Goal: Communication & Community: Answer question/provide support

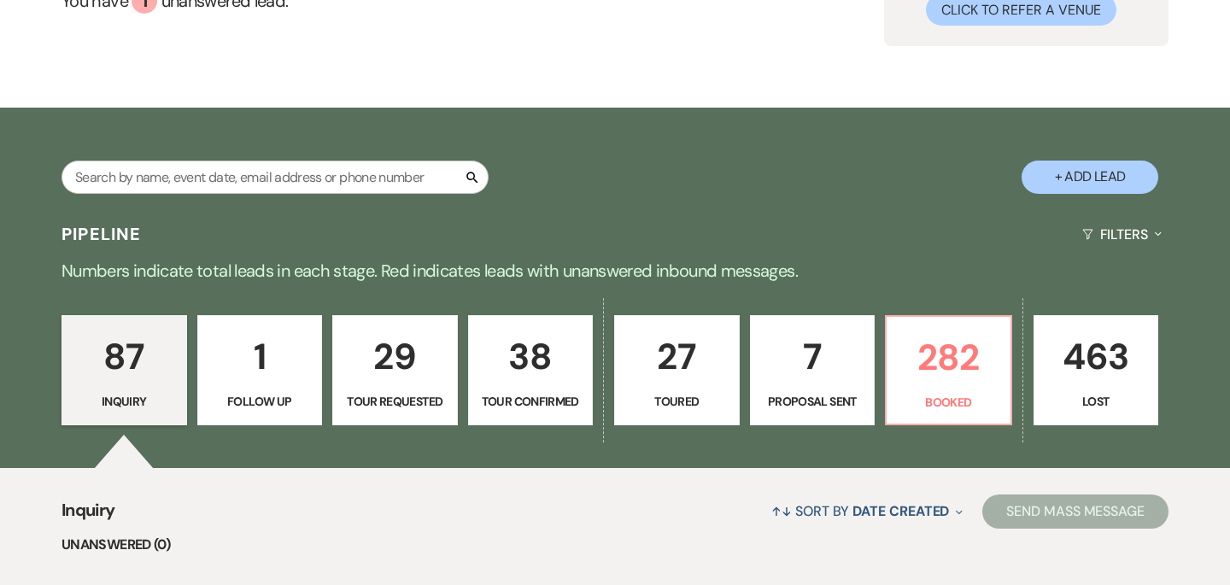
scroll to position [196, 0]
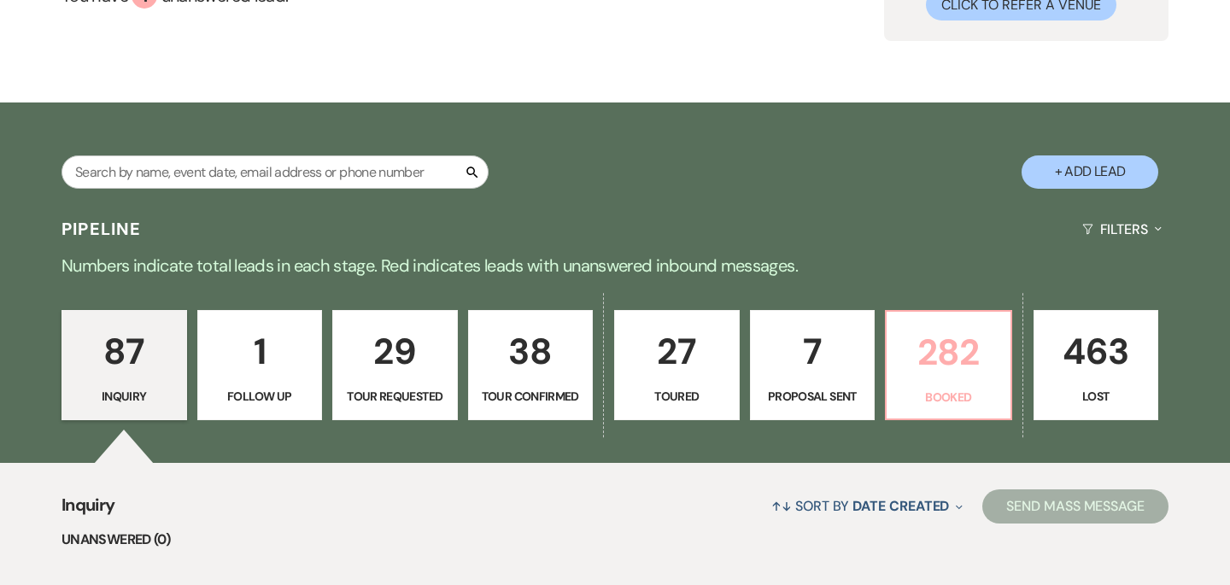
click at [941, 360] on p "282" at bounding box center [948, 352] width 103 height 57
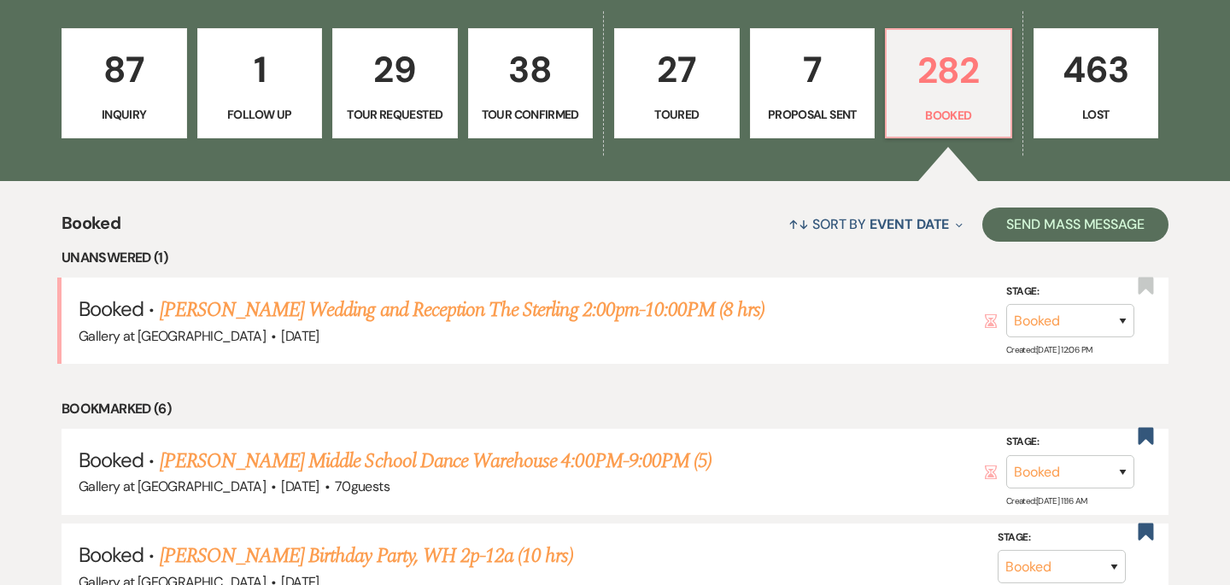
scroll to position [488, 0]
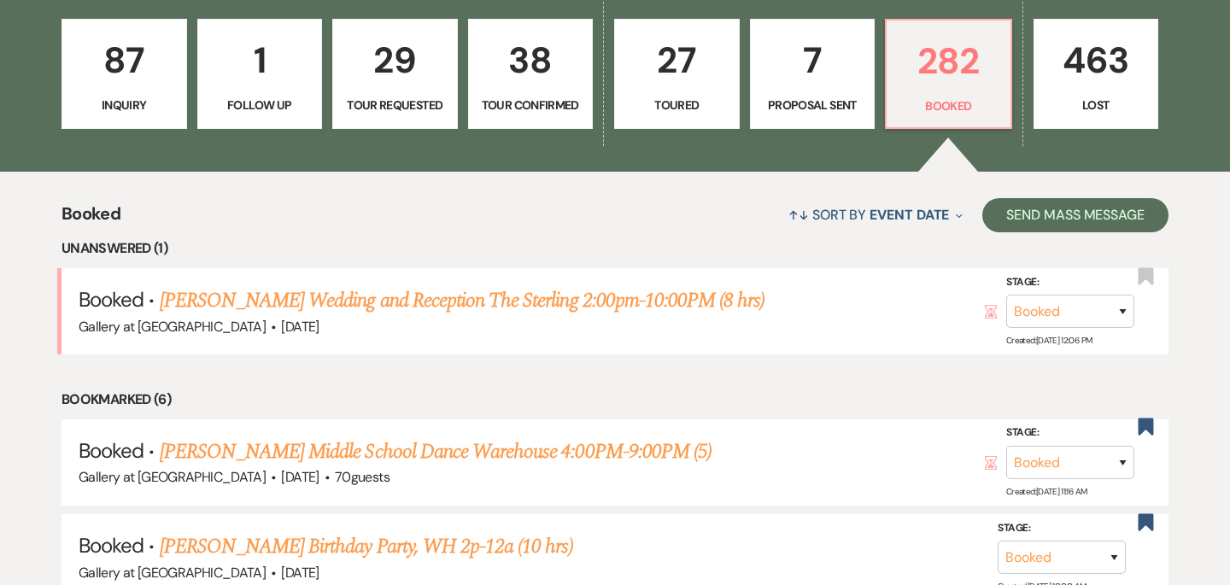
drag, startPoint x: 657, startPoint y: 305, endPoint x: 678, endPoint y: 376, distance: 74.0
click at [657, 304] on link "[PERSON_NAME] Wedding and Reception The Sterling 2:00pm-10:00PM (8 hrs)" at bounding box center [462, 300] width 605 height 31
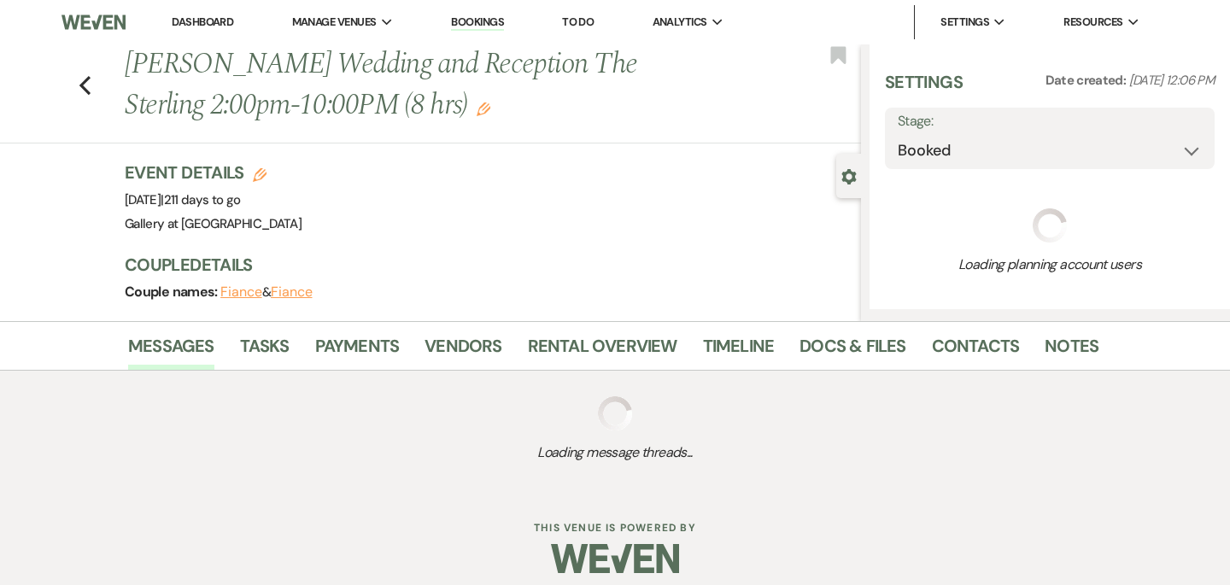
select select "22"
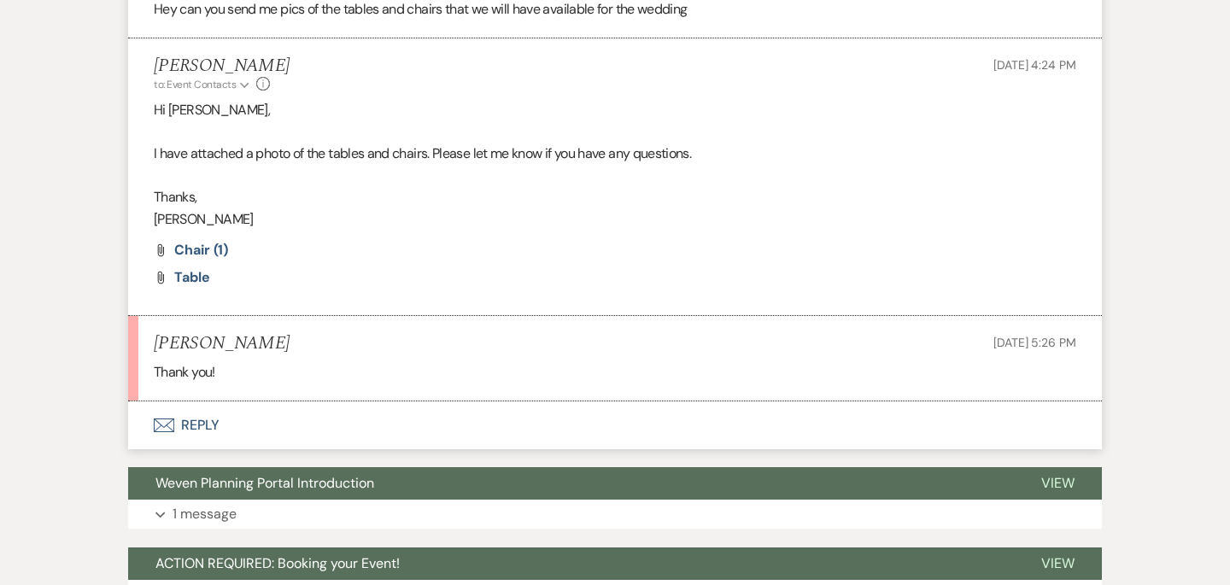
click at [576, 427] on button "Envelope Reply" at bounding box center [615, 425] width 974 height 48
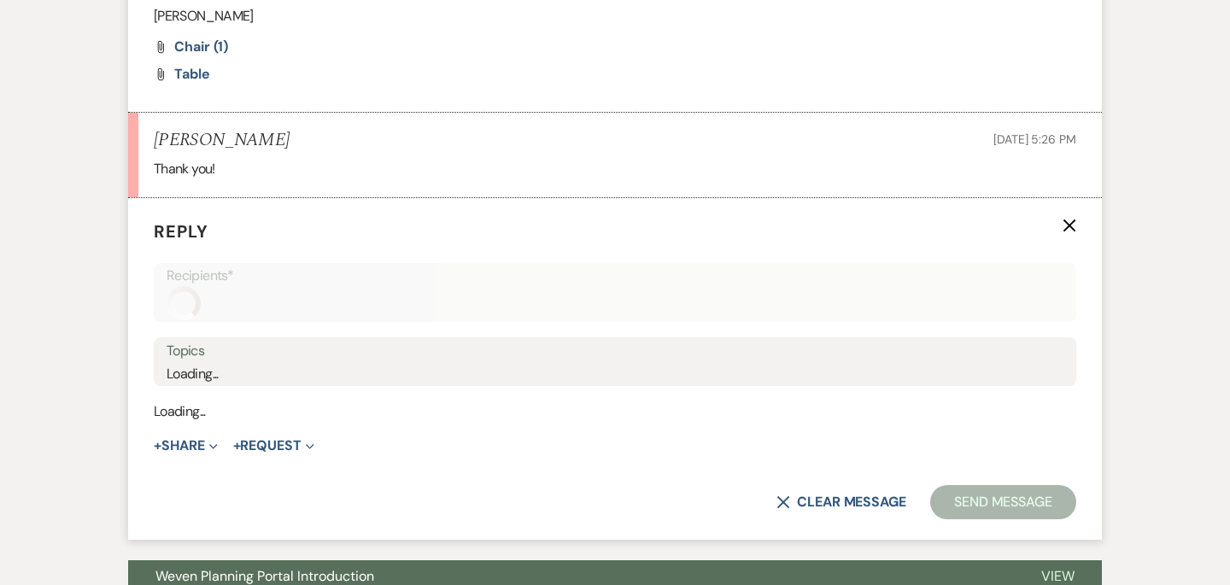
scroll to position [2456, 0]
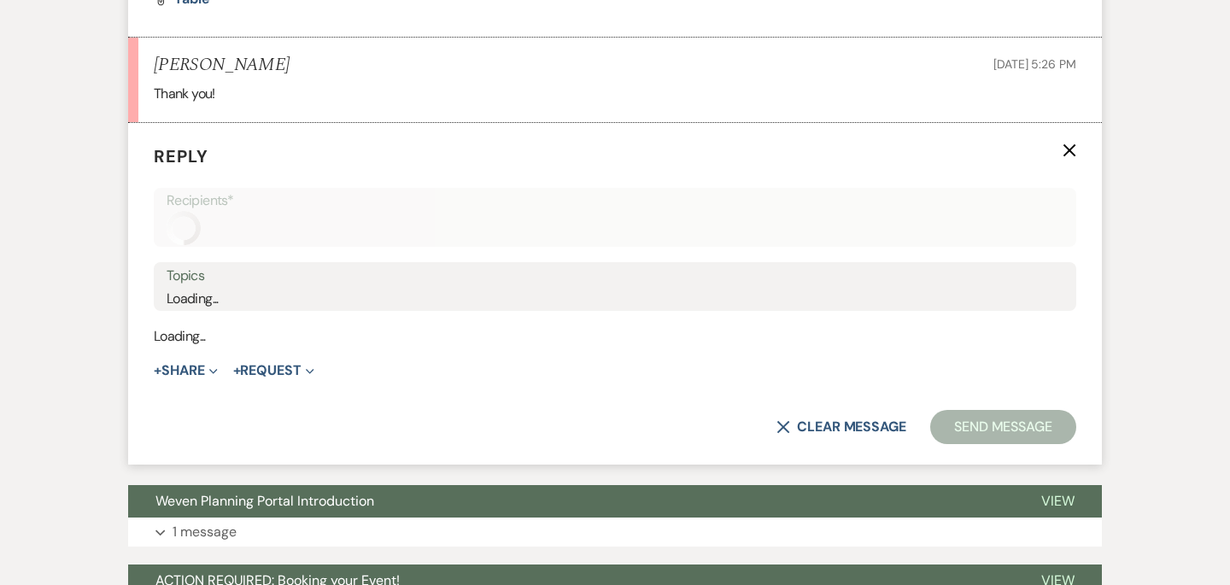
click at [425, 275] on label "Topics" at bounding box center [615, 276] width 897 height 25
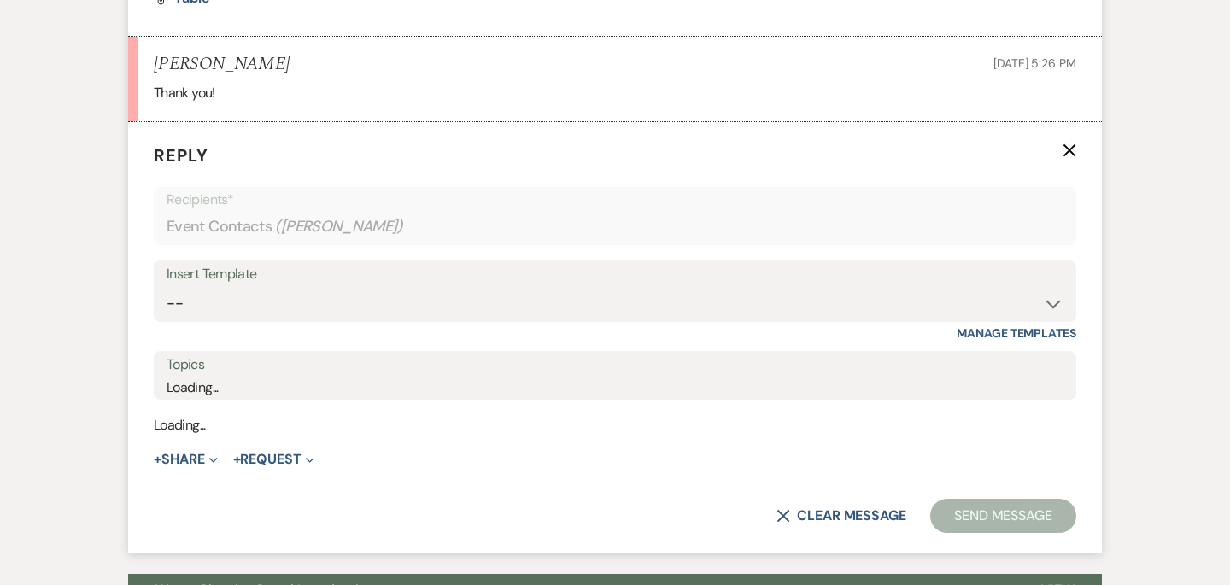
scroll to position [2471, 0]
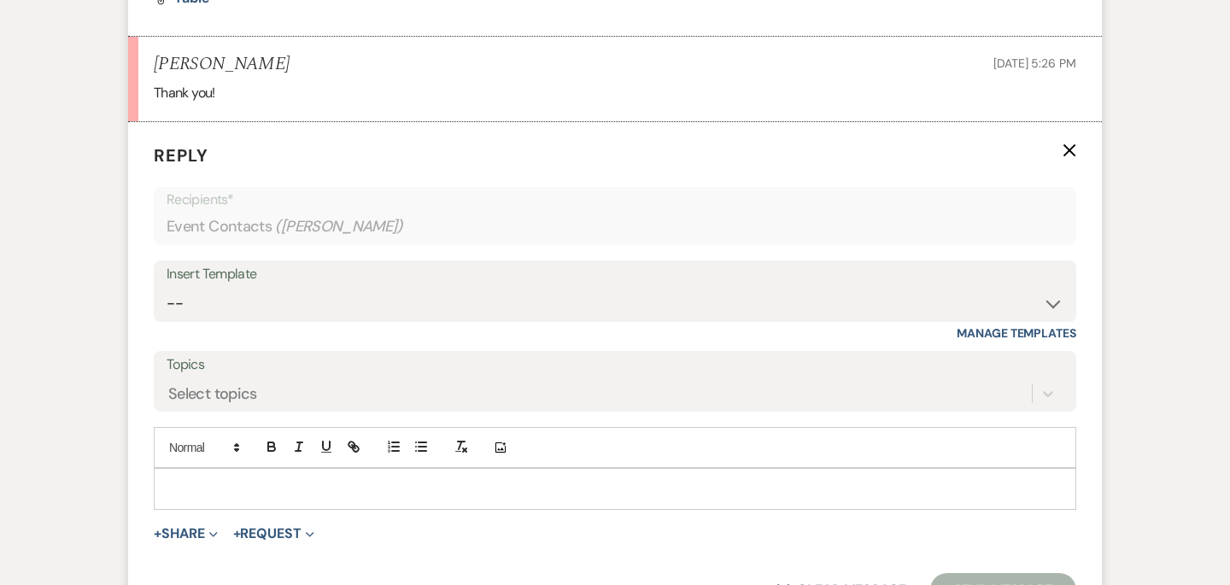
click at [301, 493] on p at bounding box center [614, 488] width 895 height 19
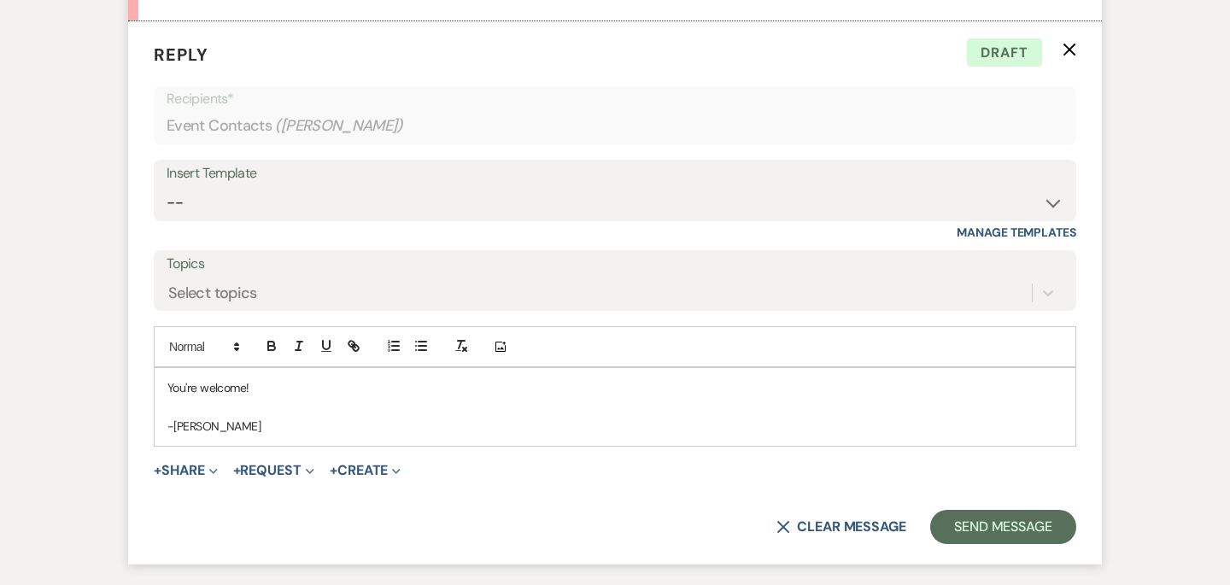
scroll to position [2607, 0]
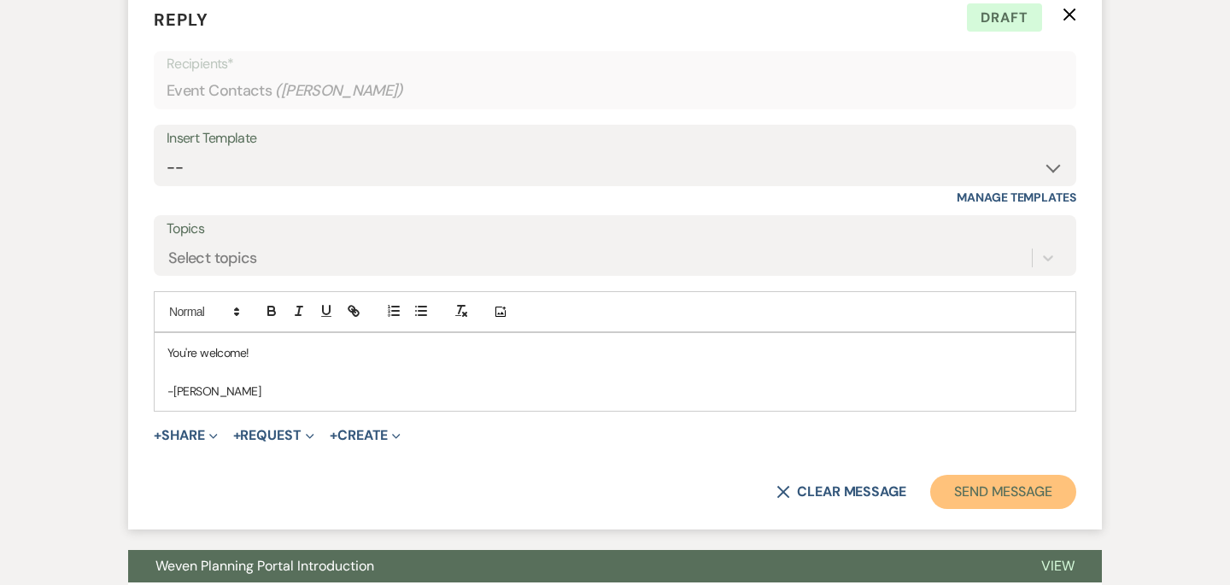
click at [1050, 487] on button "Send Message" at bounding box center [1003, 492] width 146 height 34
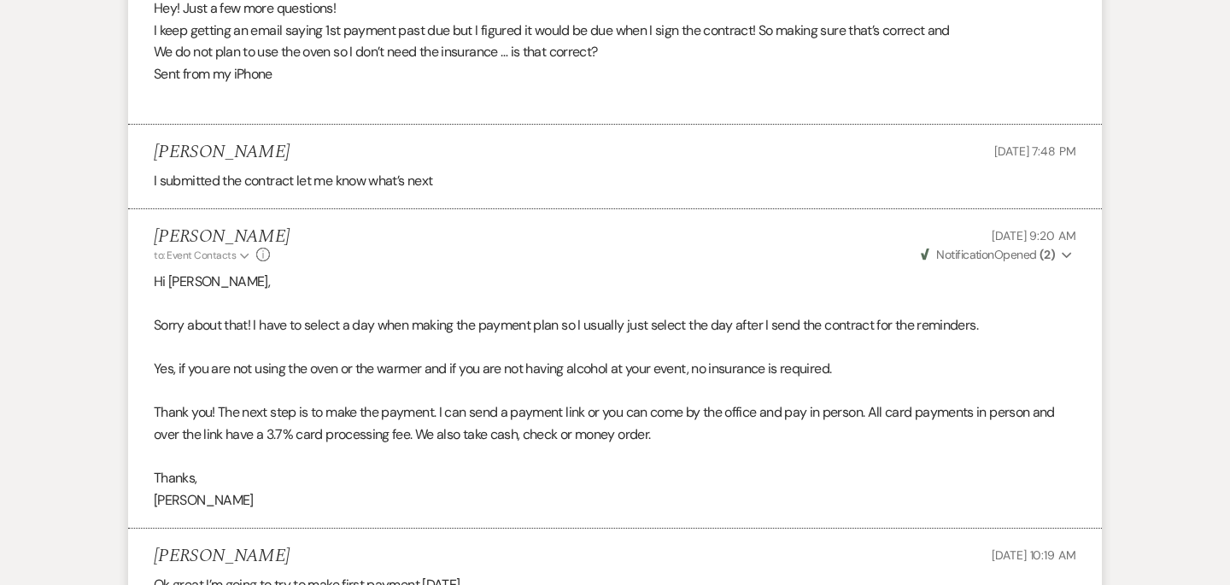
scroll to position [0, 0]
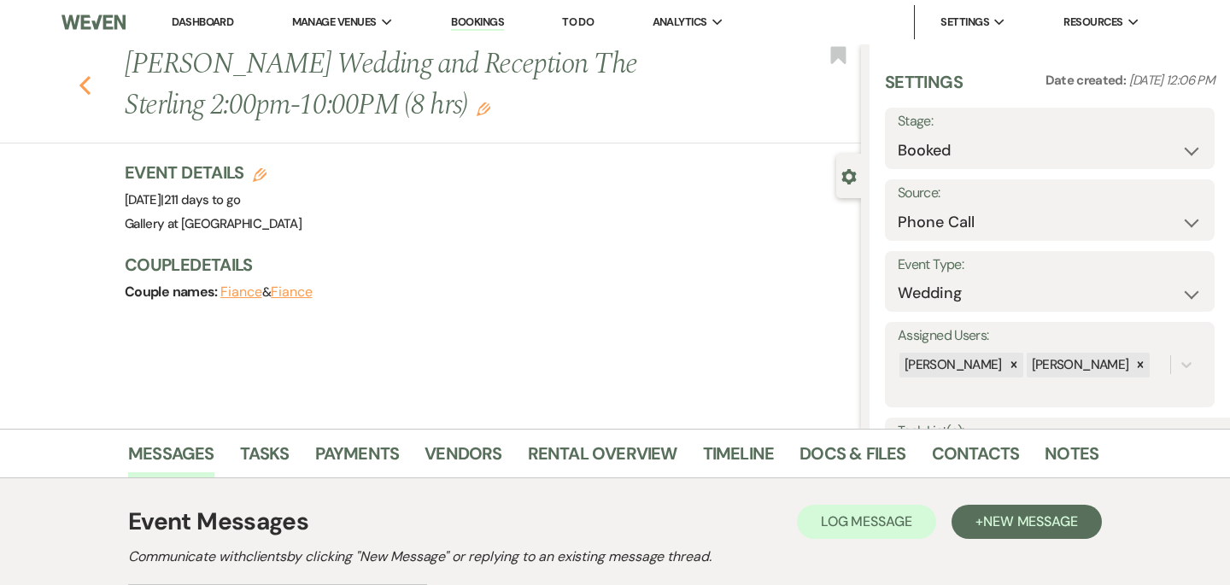
click at [85, 85] on icon "Previous" at bounding box center [85, 85] width 13 height 20
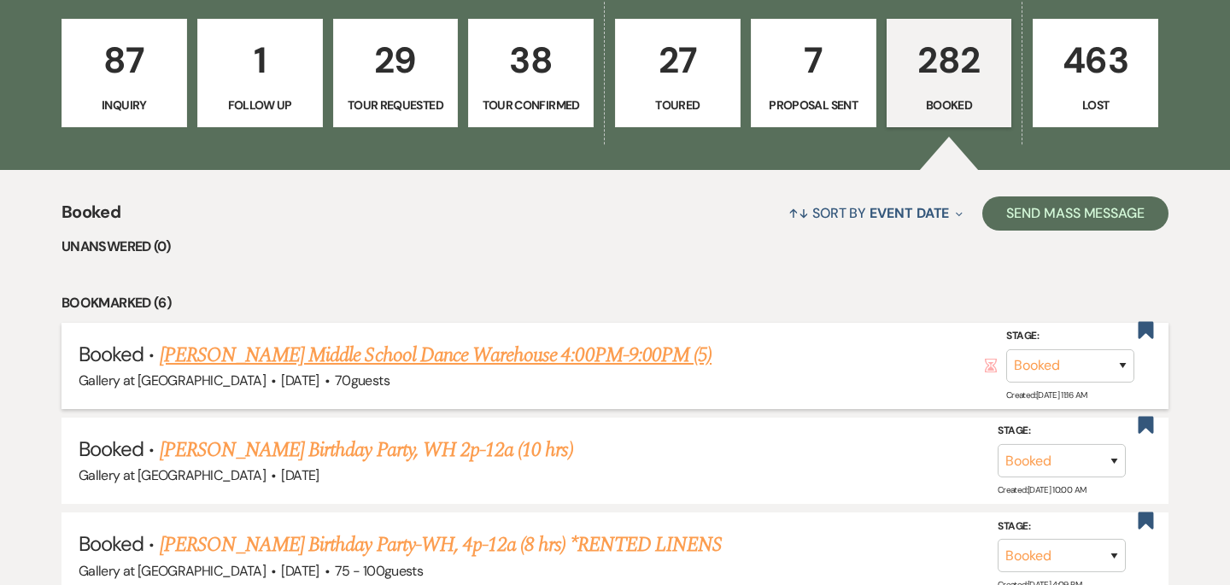
scroll to position [590, 0]
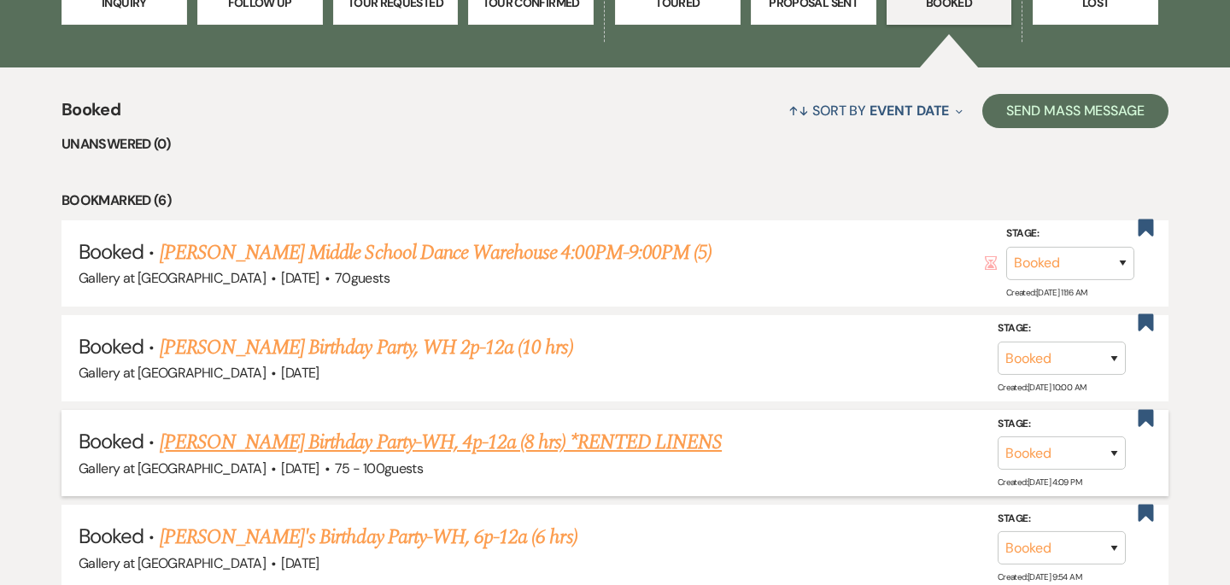
click at [506, 442] on link "[PERSON_NAME] Birthday Party-WH, 4p-12a (8 hrs) *RENTED LINENS" at bounding box center [441, 442] width 562 height 31
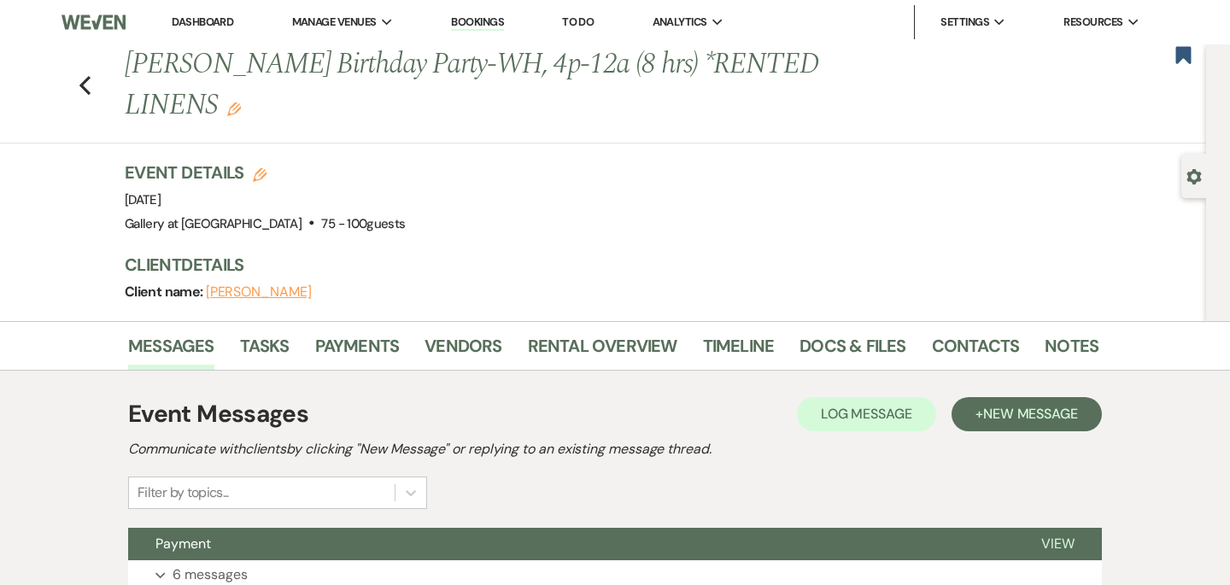
click at [792, 354] on li "Timeline" at bounding box center [751, 349] width 97 height 41
click at [813, 351] on link "Docs & Files" at bounding box center [852, 351] width 106 height 38
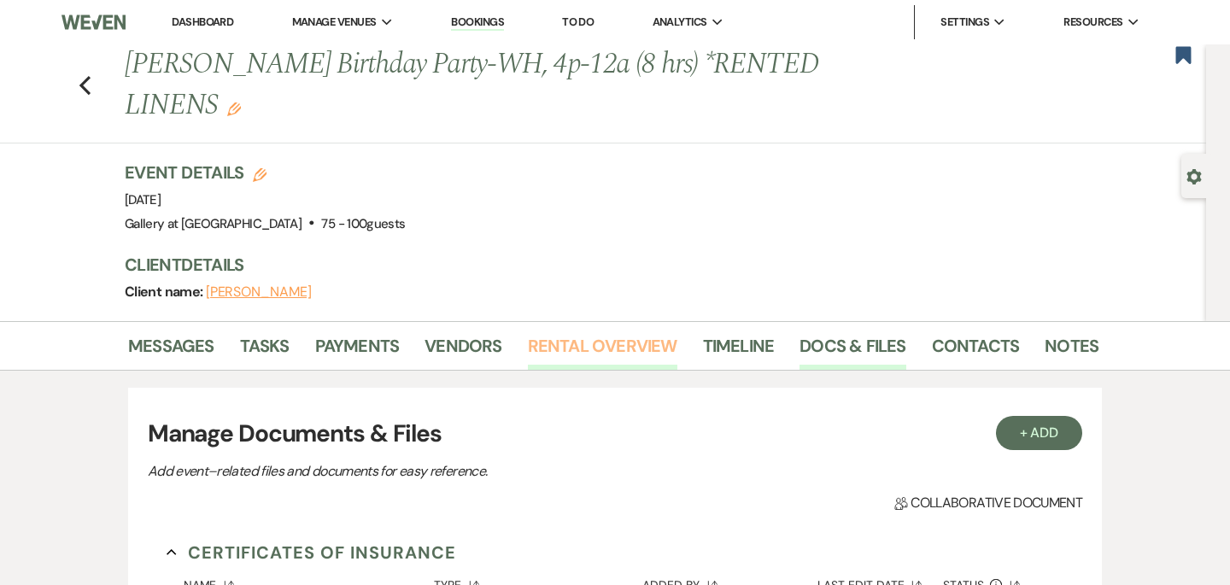
click at [529, 360] on link "Rental Overview" at bounding box center [602, 351] width 149 height 38
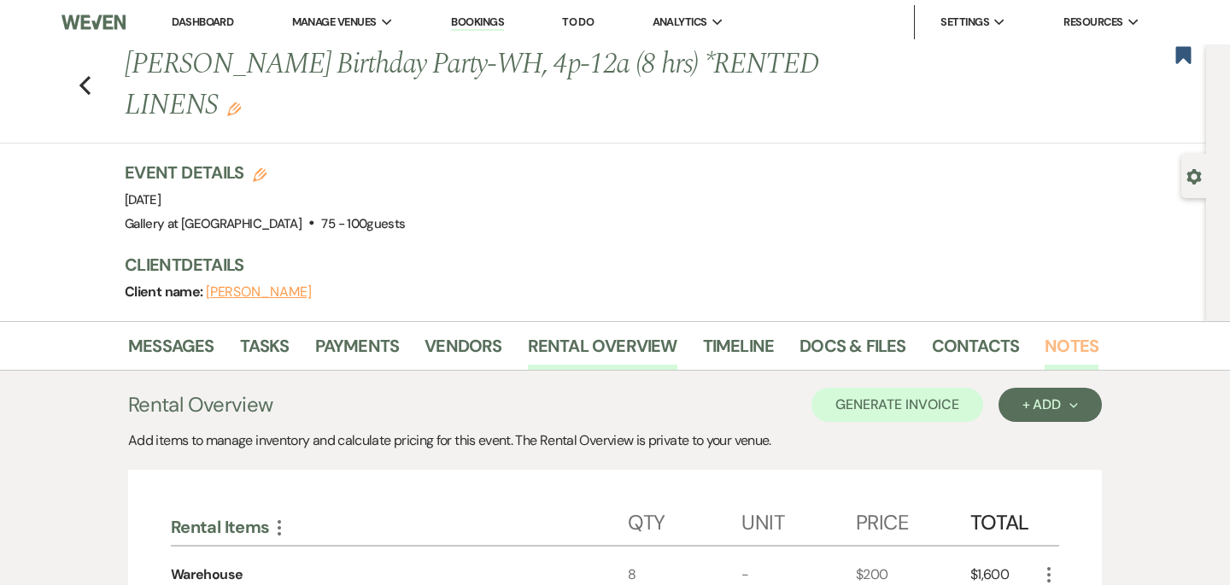
click at [1065, 352] on link "Notes" at bounding box center [1071, 351] width 54 height 38
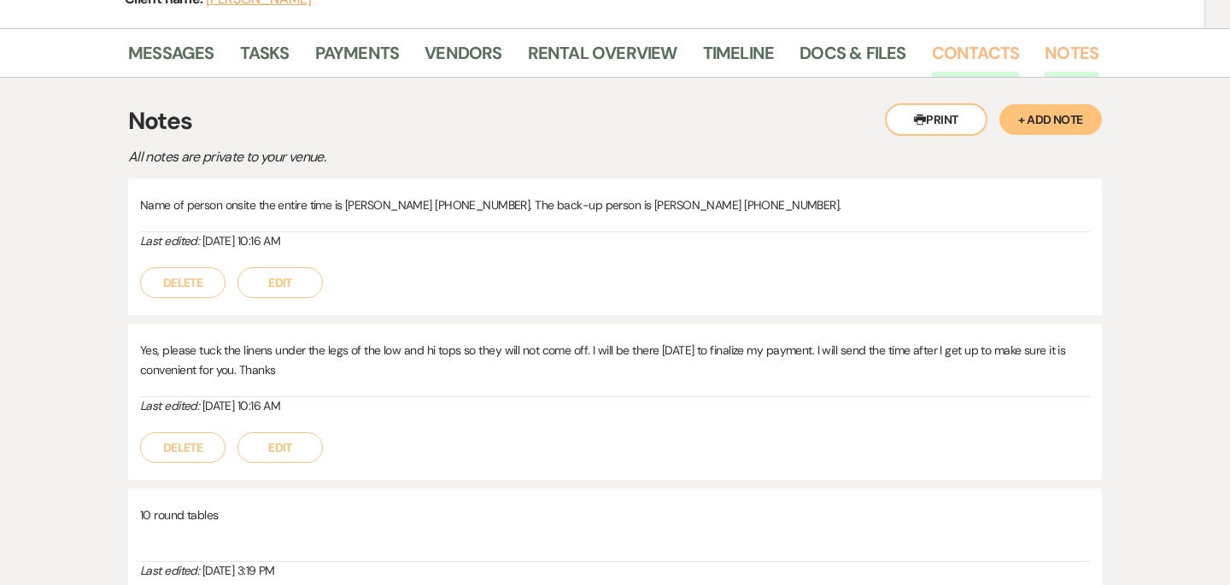
scroll to position [291, 0]
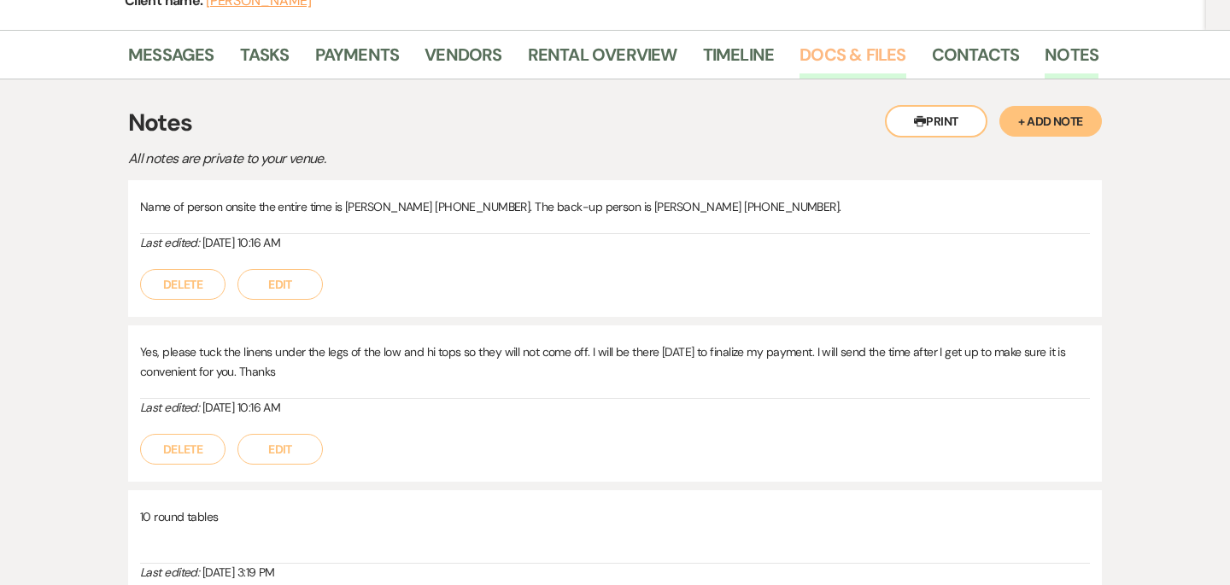
click at [865, 61] on link "Docs & Files" at bounding box center [852, 60] width 106 height 38
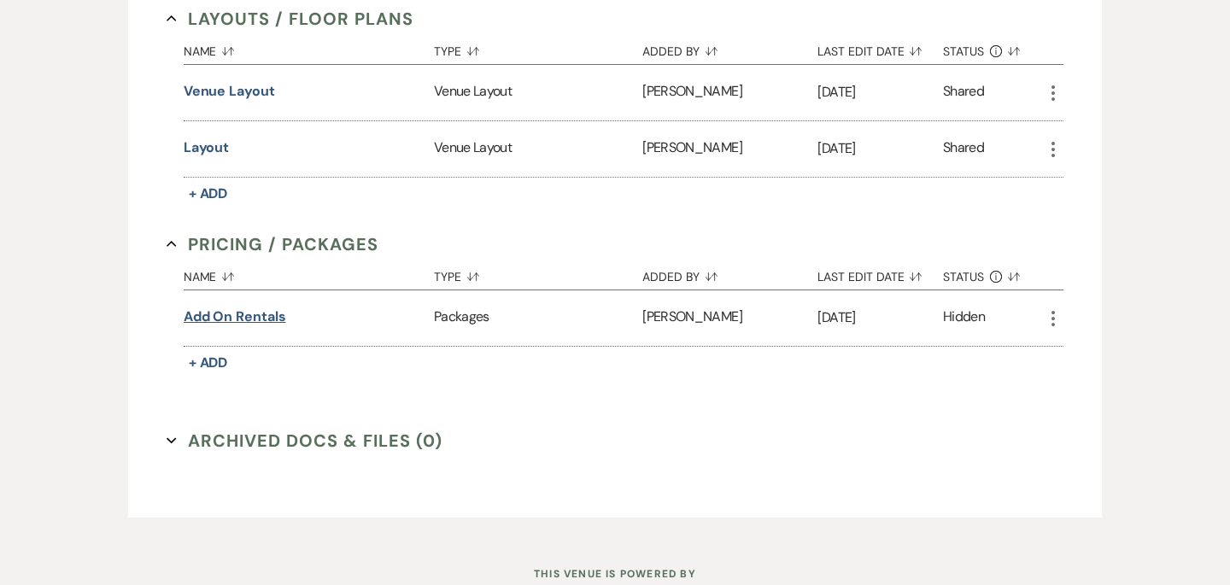
scroll to position [1093, 0]
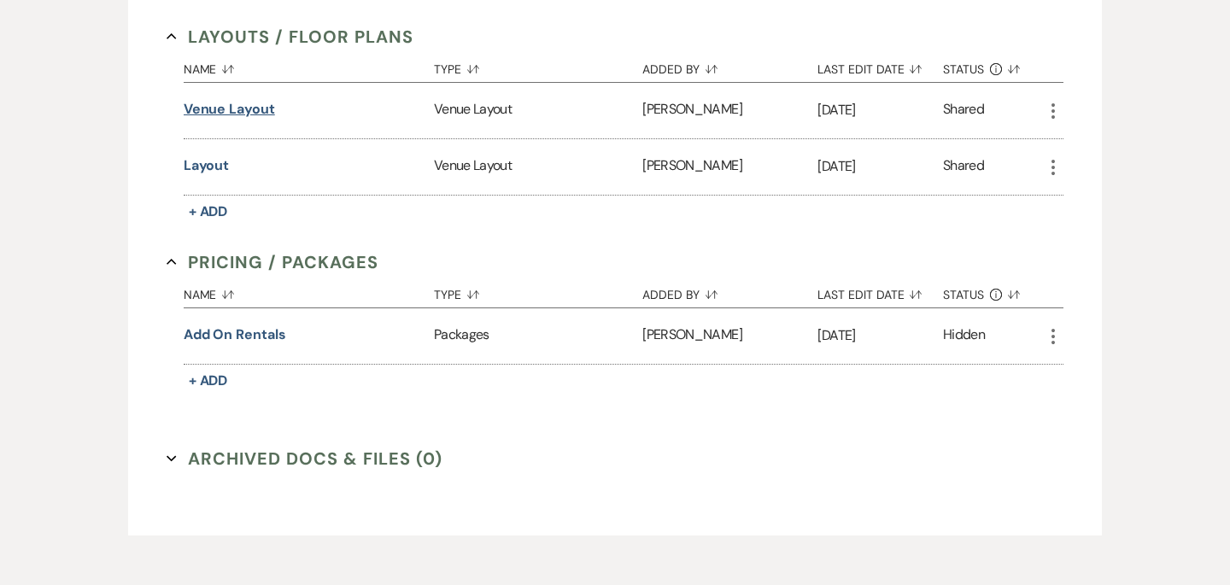
click at [231, 110] on button "Venue Layout" at bounding box center [229, 109] width 91 height 20
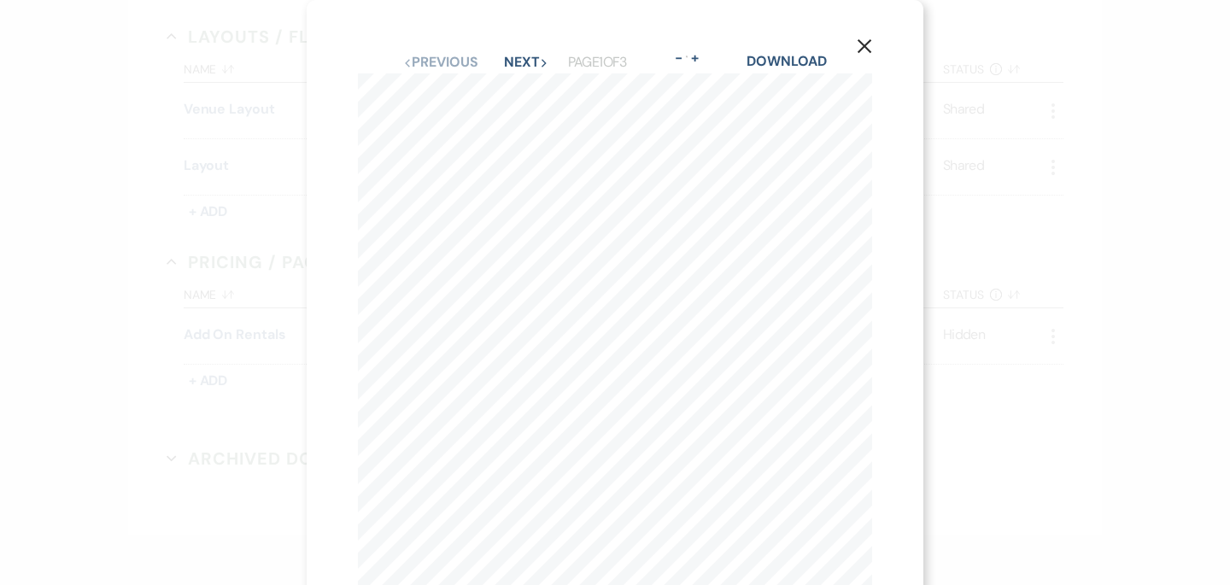
click at [863, 40] on icon "X" at bounding box center [864, 45] width 15 height 15
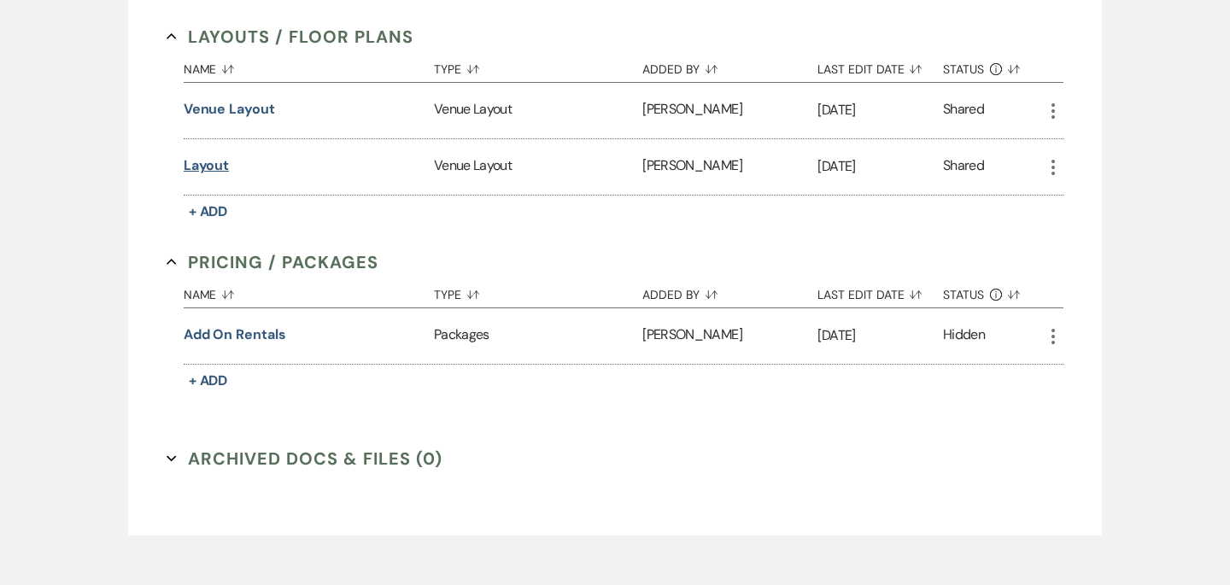
click at [205, 163] on button "Layout" at bounding box center [207, 165] width 46 height 20
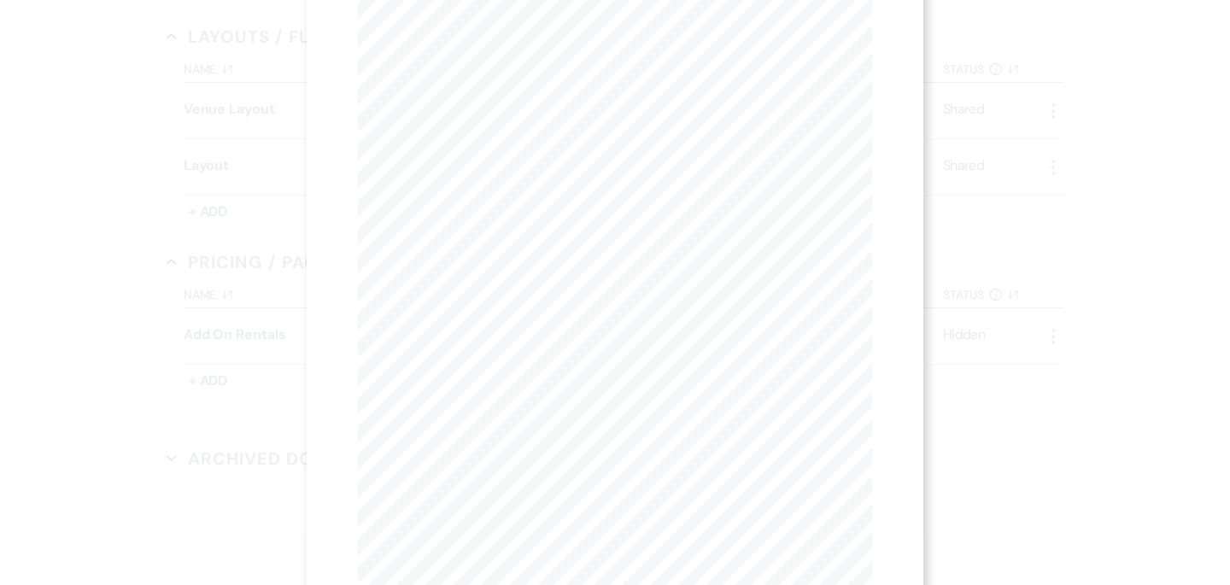
scroll to position [120, 0]
click at [142, 329] on div "X Previous Previous Next Next Page 1 of 1 - Zoom + Download" at bounding box center [615, 292] width 1230 height 585
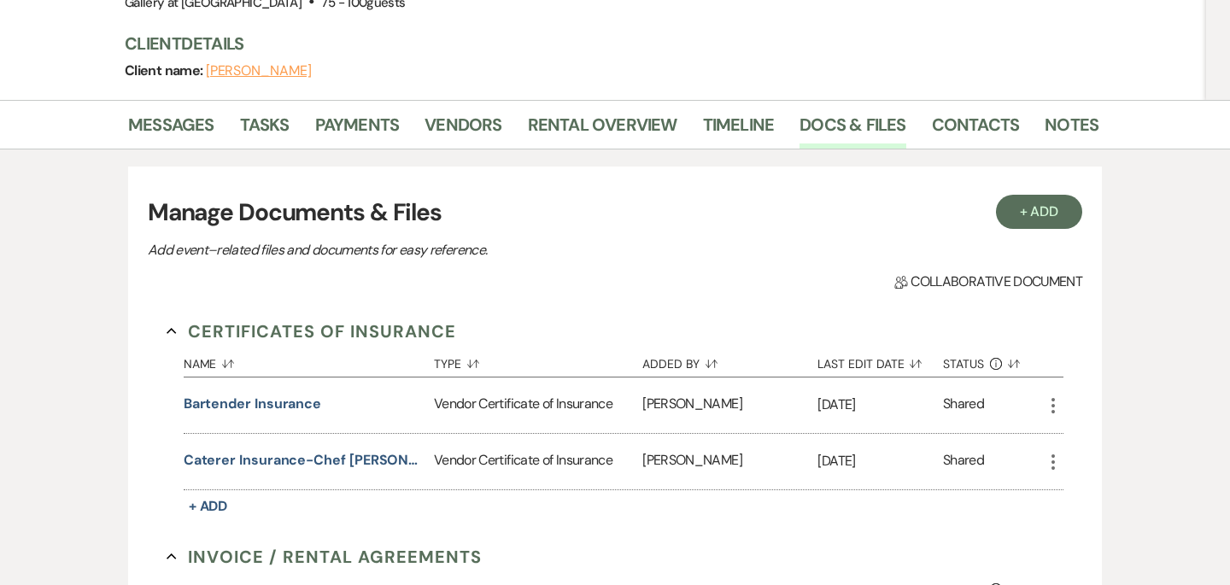
scroll to position [0, 0]
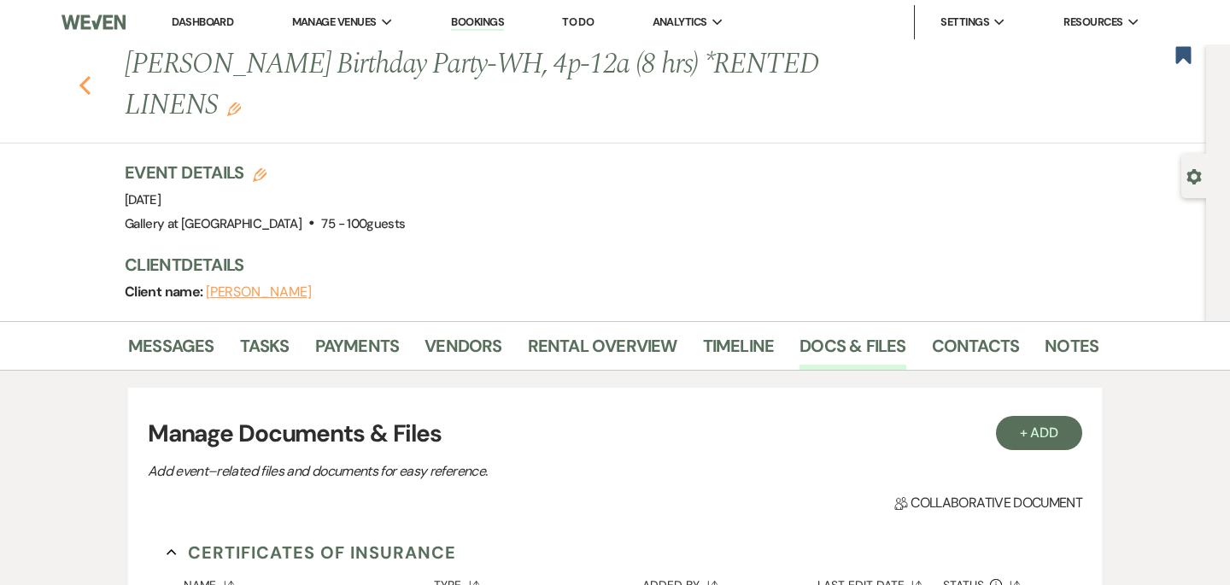
click at [86, 84] on icon "Previous" at bounding box center [85, 85] width 13 height 20
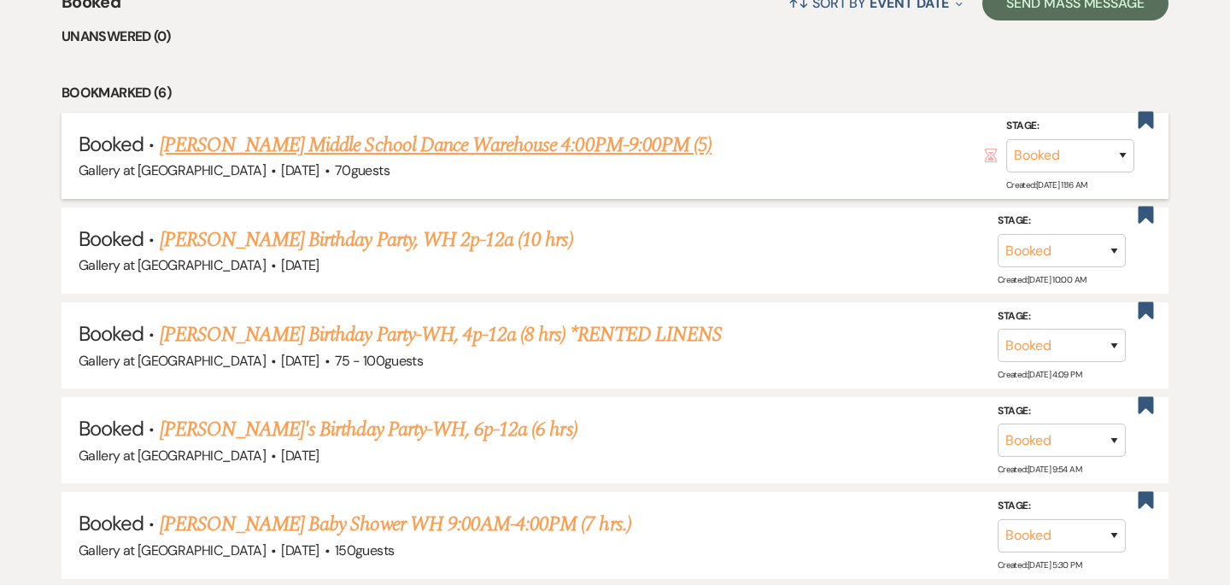
scroll to position [704, 0]
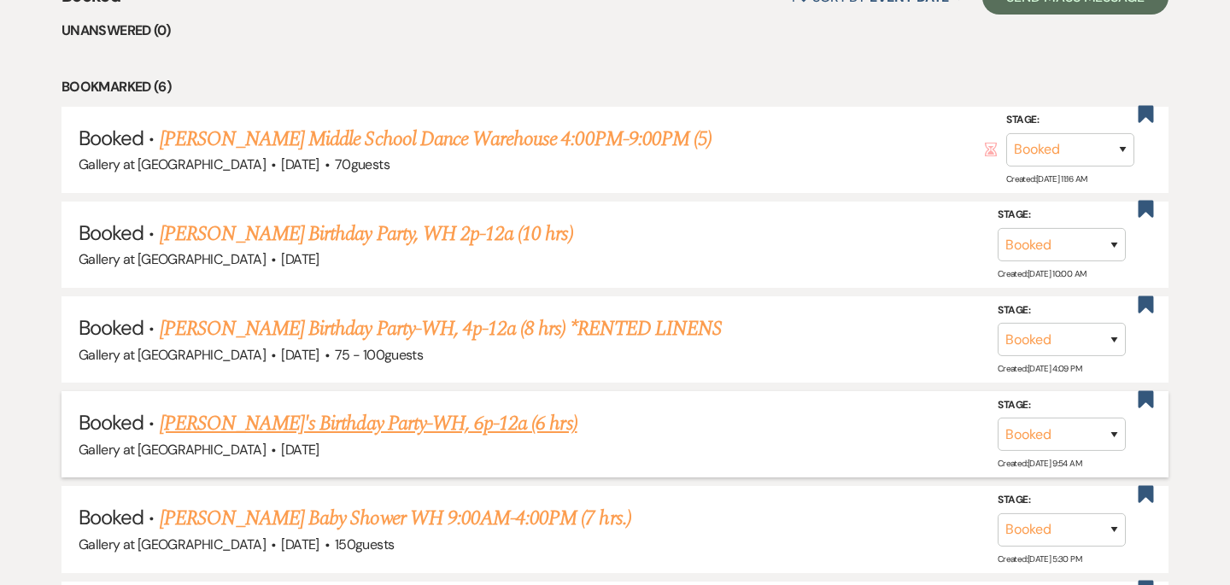
click at [320, 423] on link "[PERSON_NAME]'s Birthday Party-WH, 6p-12a (6 hrs)" at bounding box center [369, 423] width 418 height 31
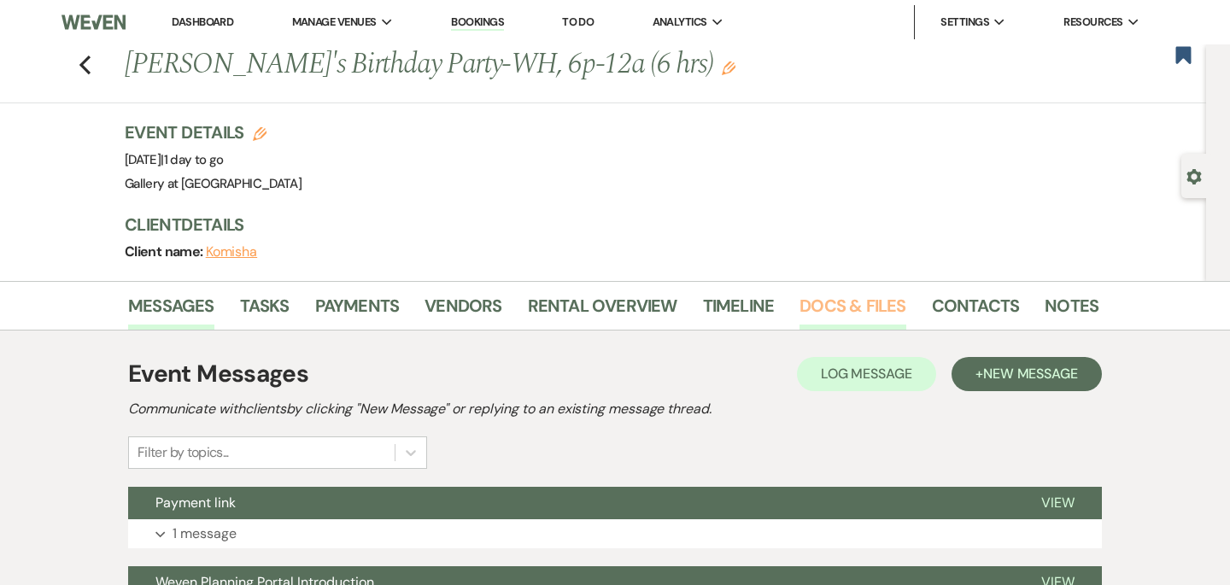
click at [827, 319] on link "Docs & Files" at bounding box center [852, 311] width 106 height 38
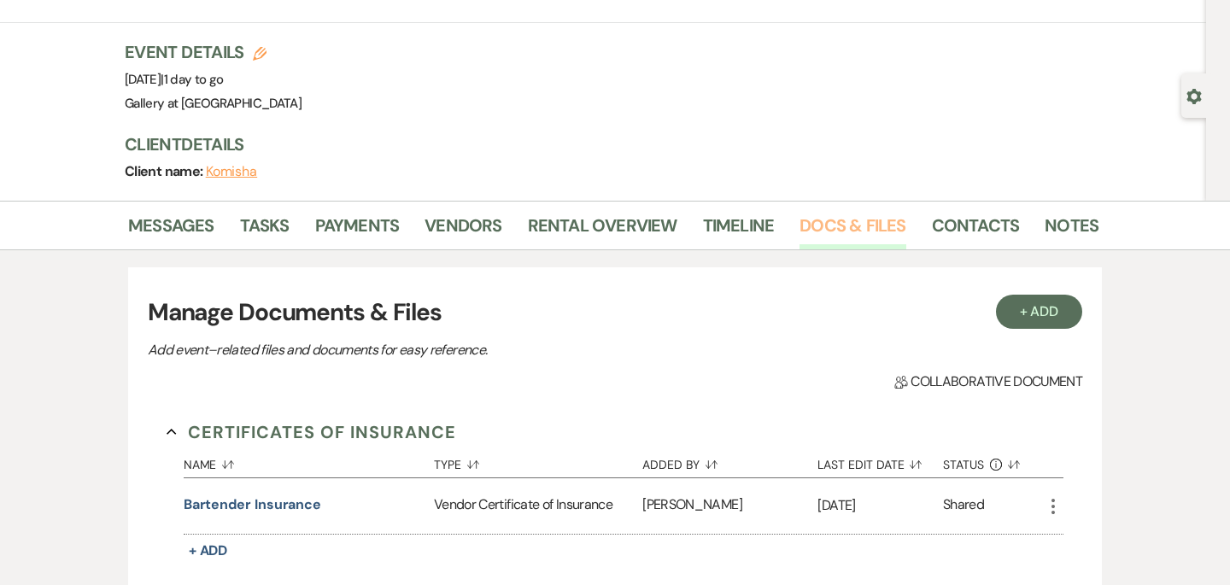
scroll to position [59, 0]
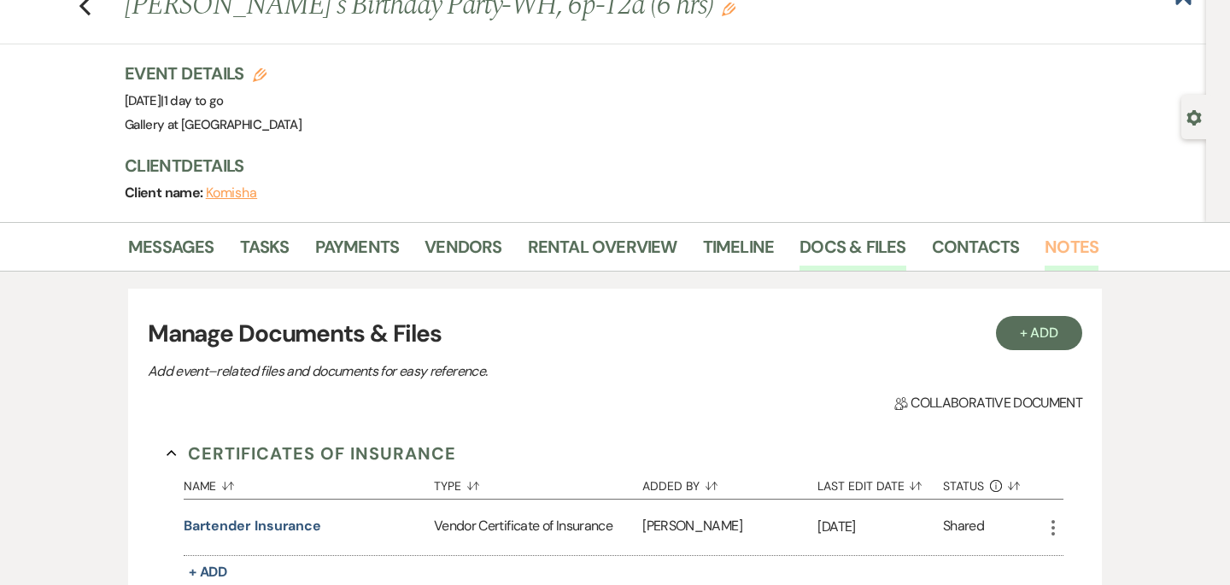
click at [1048, 255] on link "Notes" at bounding box center [1071, 252] width 54 height 38
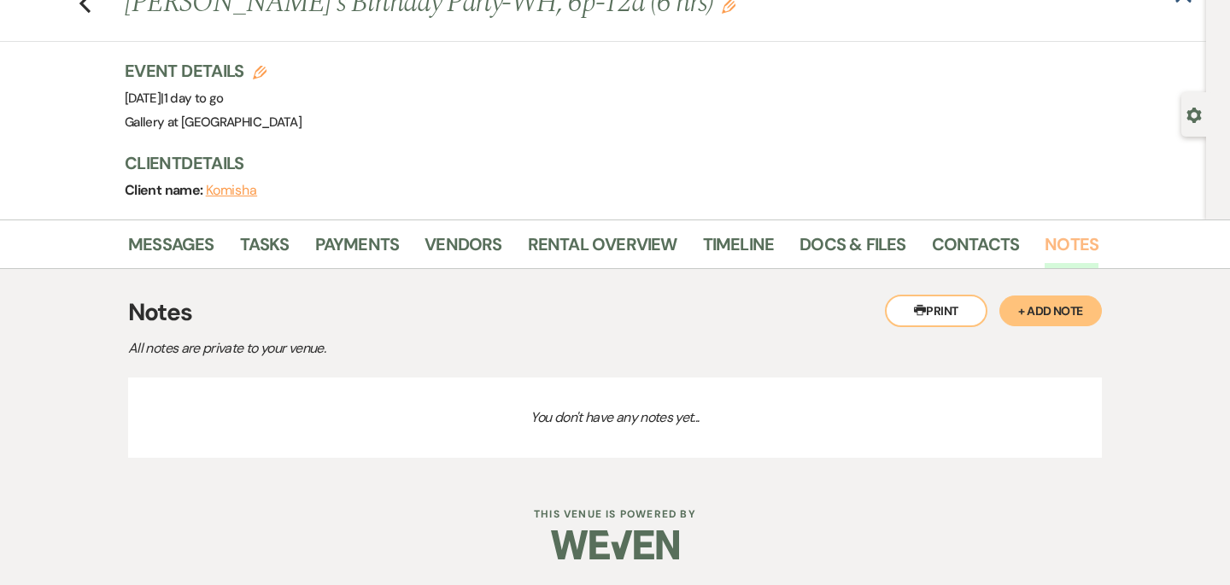
scroll to position [14, 0]
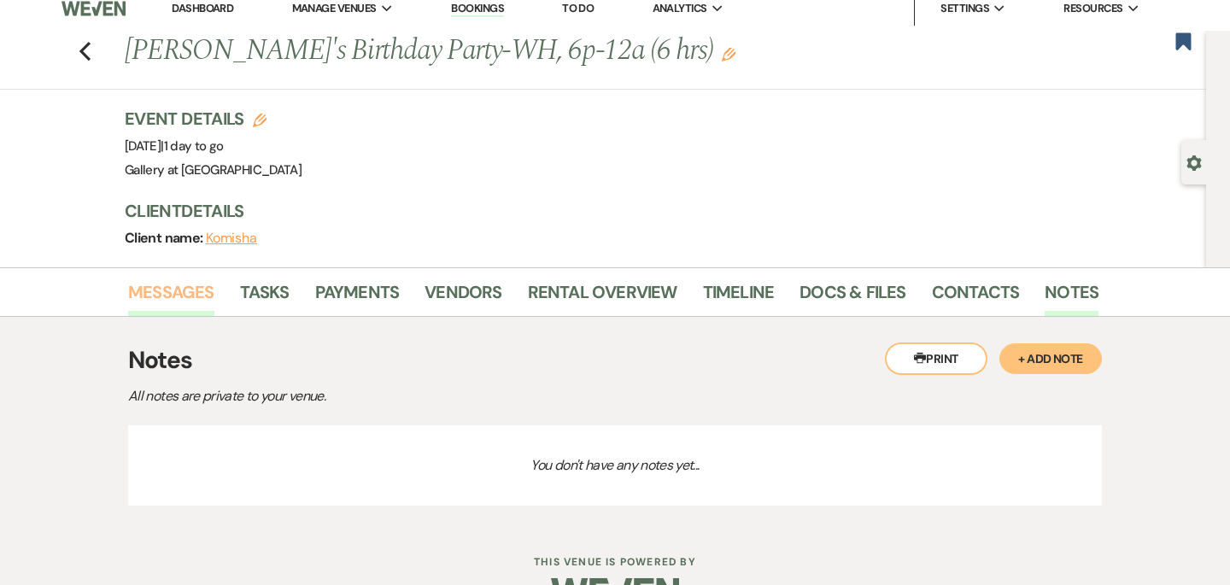
click at [162, 280] on link "Messages" at bounding box center [171, 297] width 86 height 38
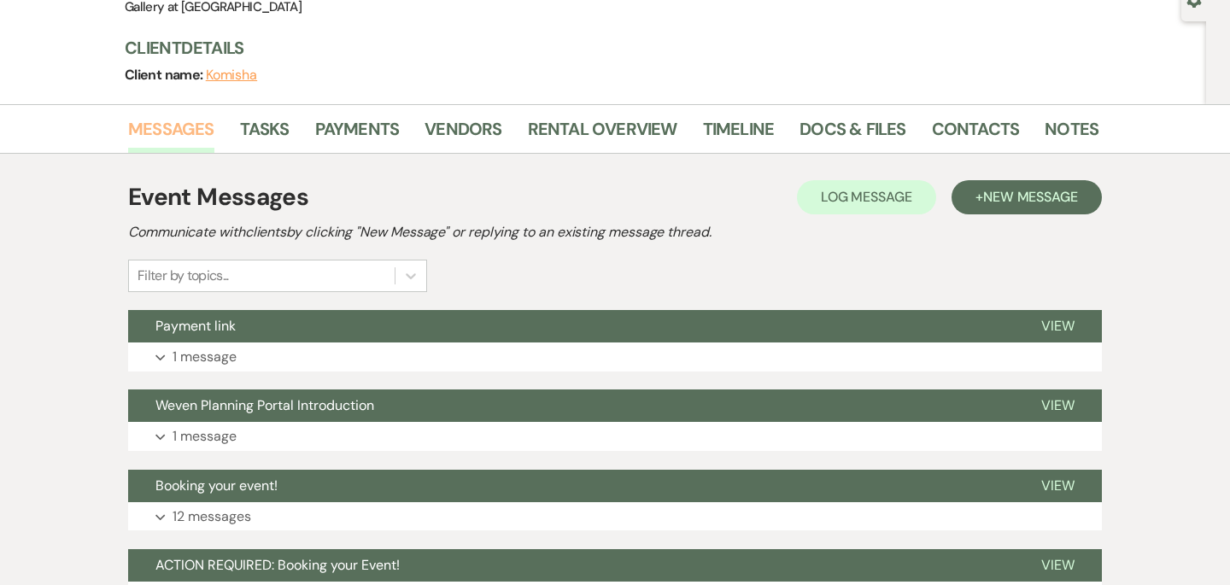
scroll to position [191, 0]
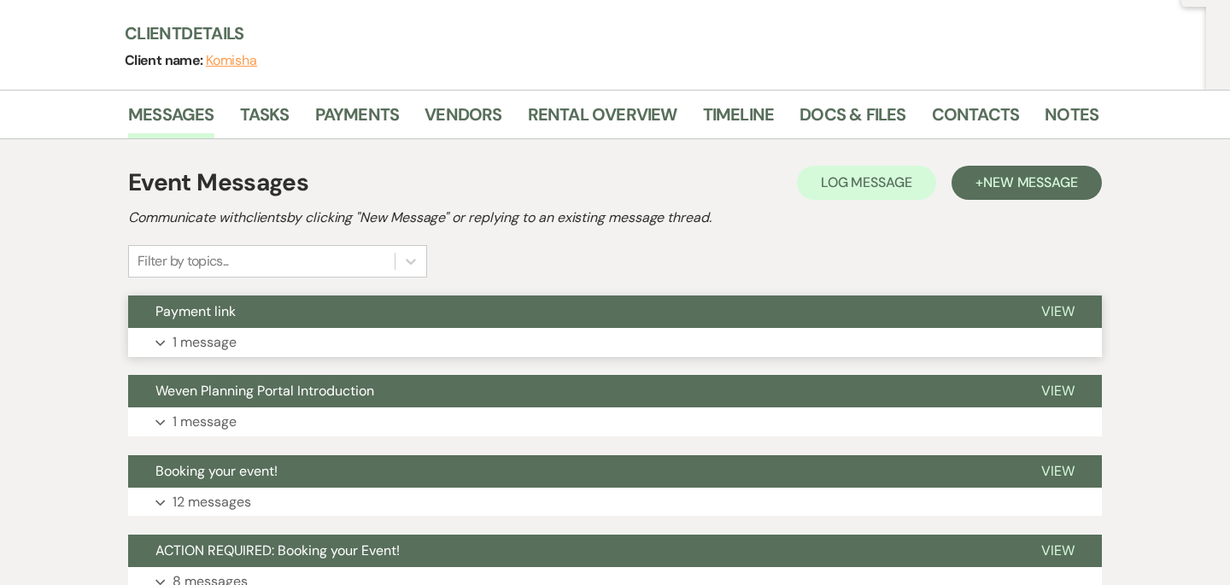
click at [246, 348] on button "Expand 1 message" at bounding box center [615, 342] width 974 height 29
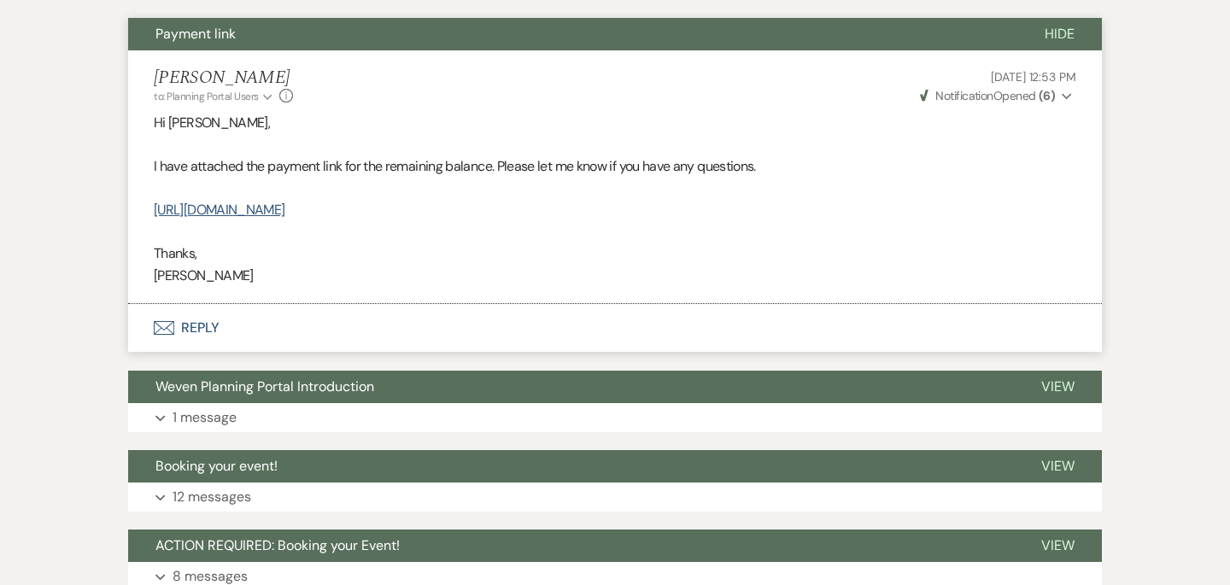
scroll to position [480, 0]
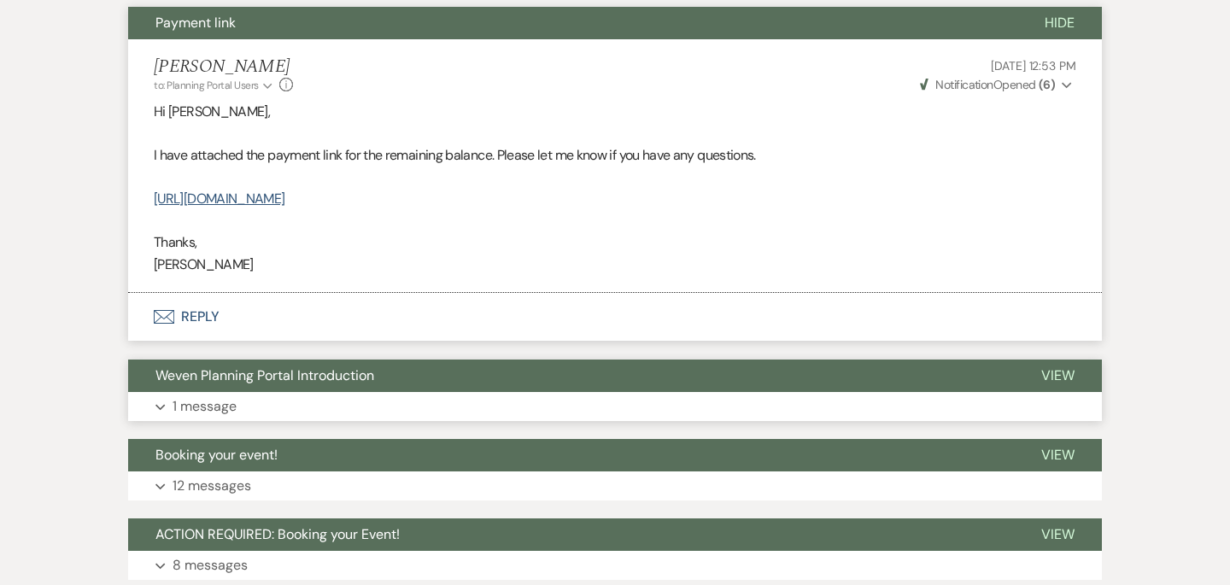
click at [278, 415] on button "Expand 1 message" at bounding box center [615, 406] width 974 height 29
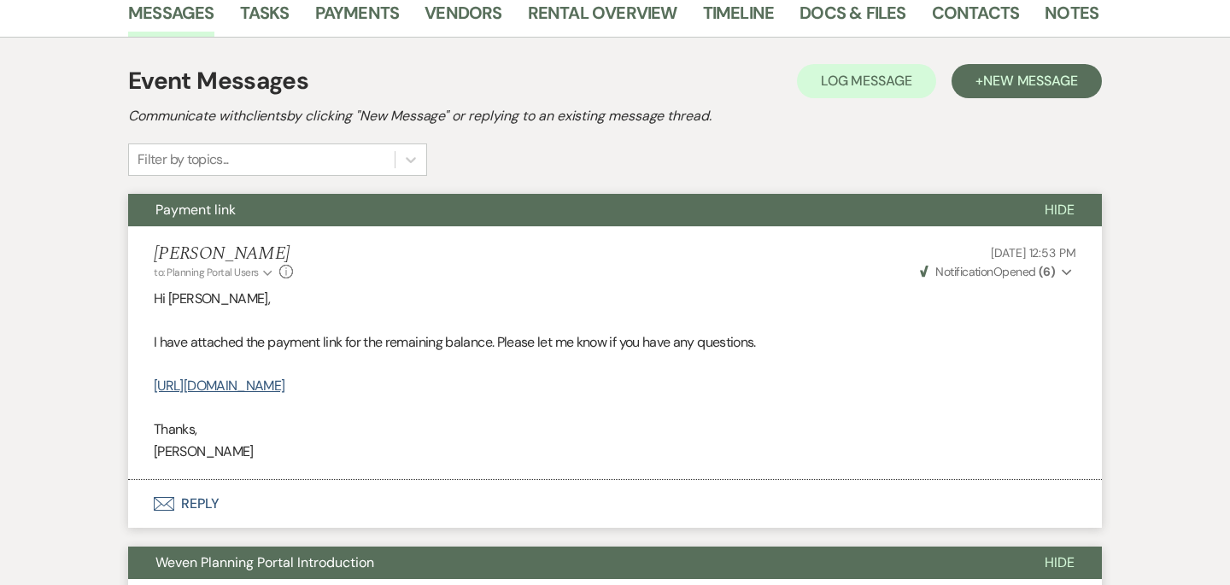
scroll to position [219, 0]
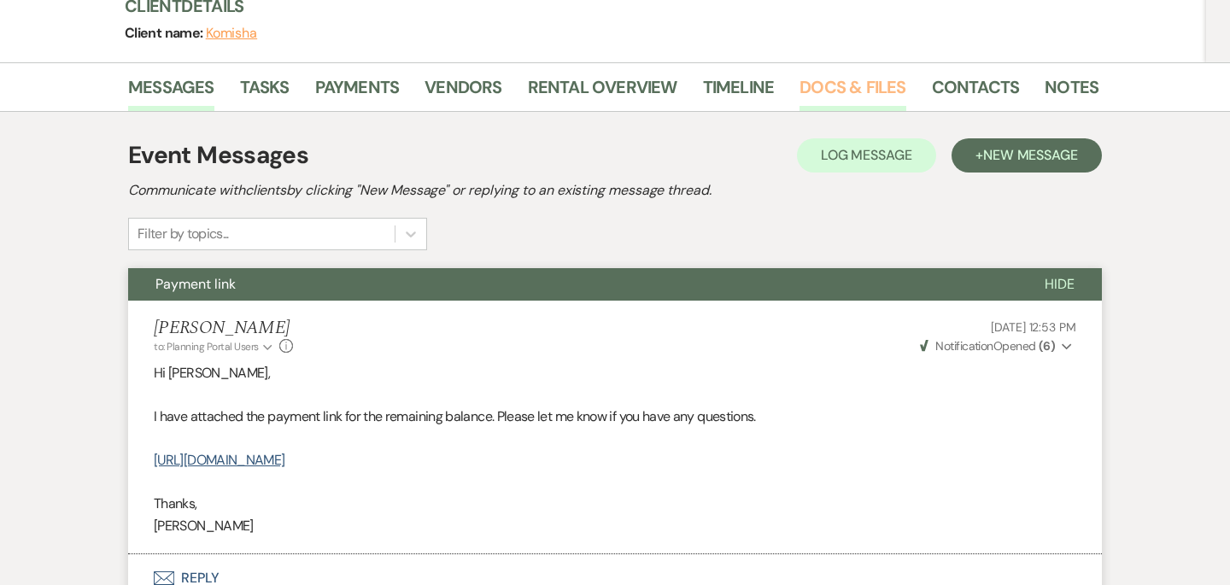
click at [869, 91] on link "Docs & Files" at bounding box center [852, 92] width 106 height 38
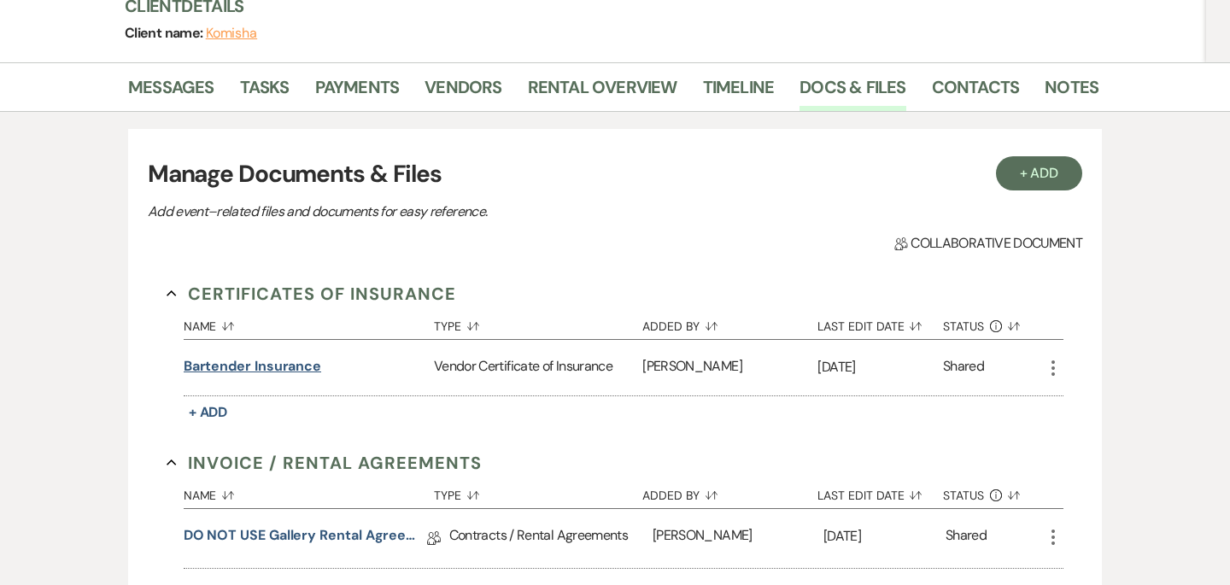
click at [298, 373] on button "Bartender Insurance" at bounding box center [252, 366] width 137 height 20
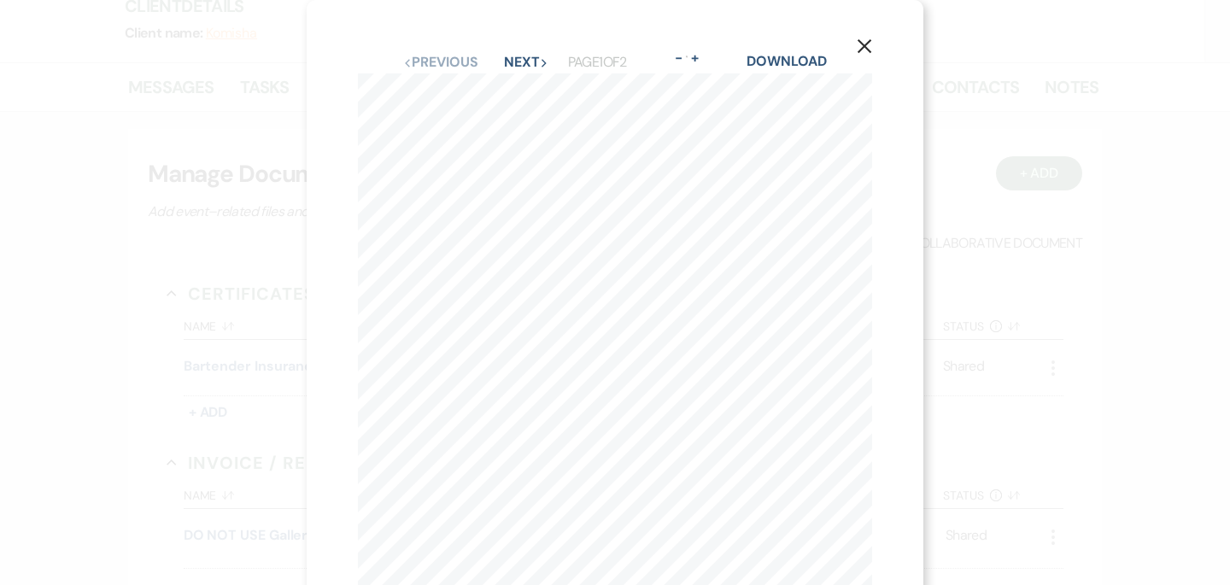
click at [298, 349] on div "X Previous Previous Next Next Page 1 of 2 - Zoom + Download SHOULD ANY OF THE A…" at bounding box center [615, 292] width 1230 height 585
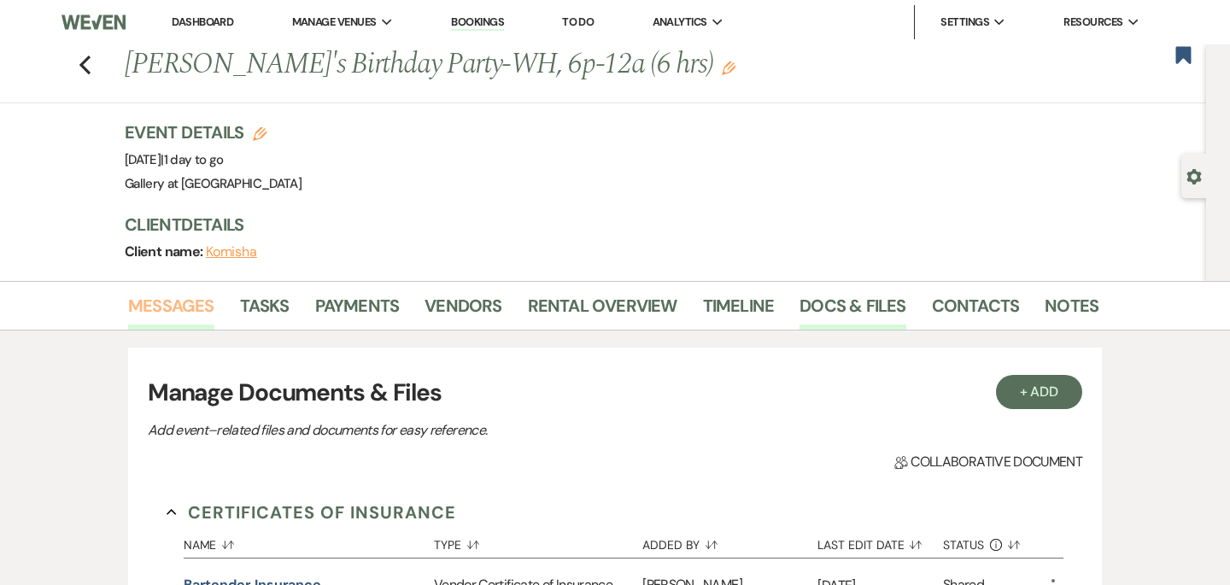
click at [202, 309] on link "Messages" at bounding box center [171, 311] width 86 height 38
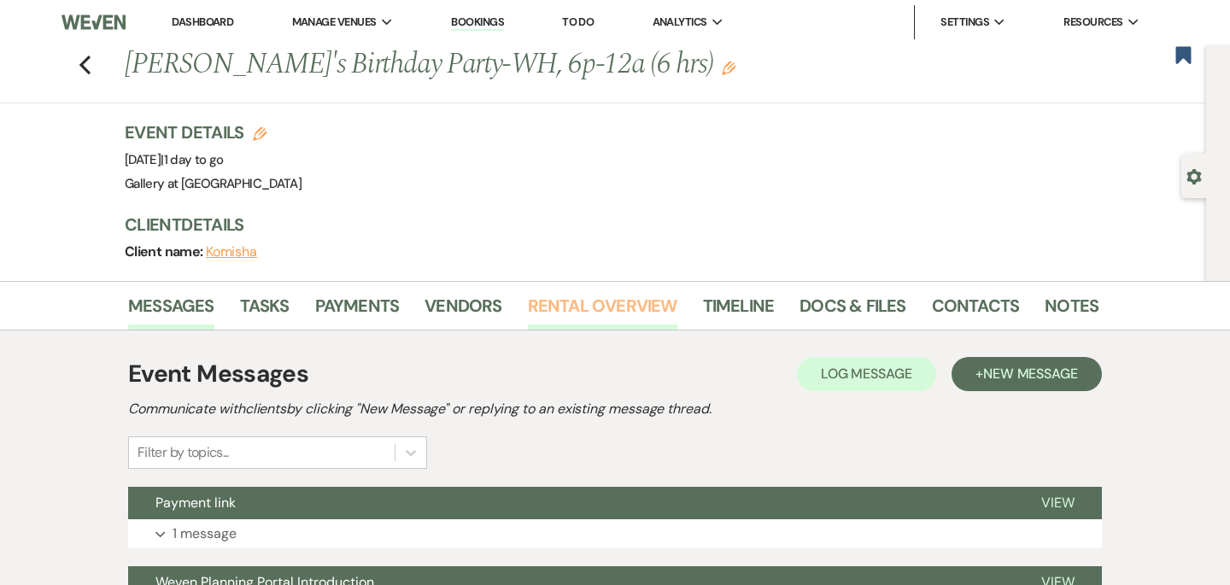
click at [609, 306] on link "Rental Overview" at bounding box center [602, 311] width 149 height 38
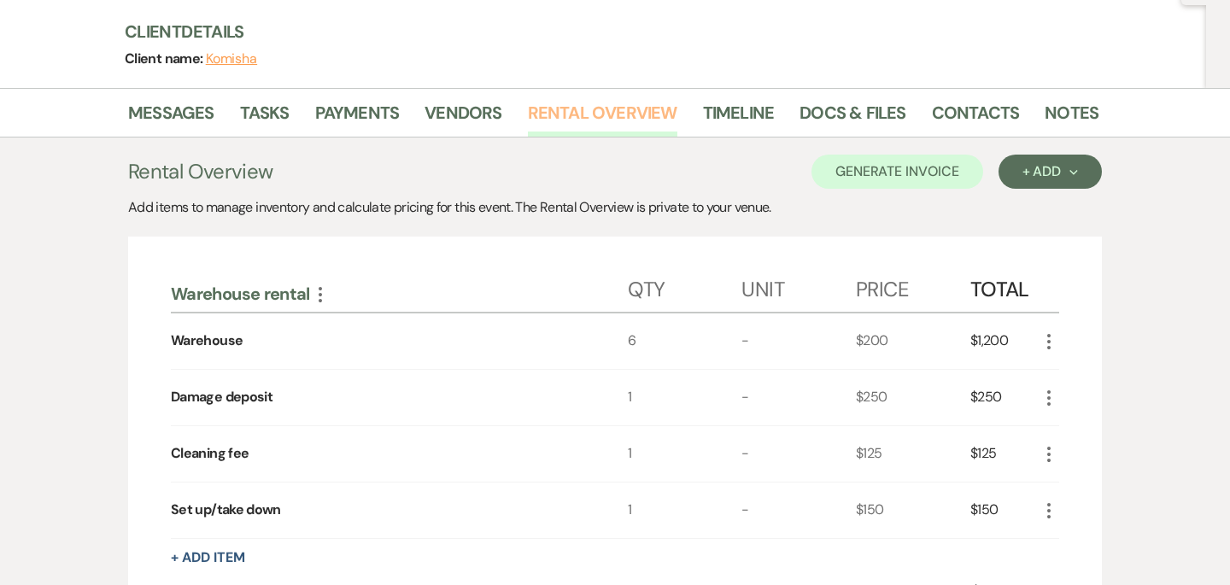
scroll to position [272, 0]
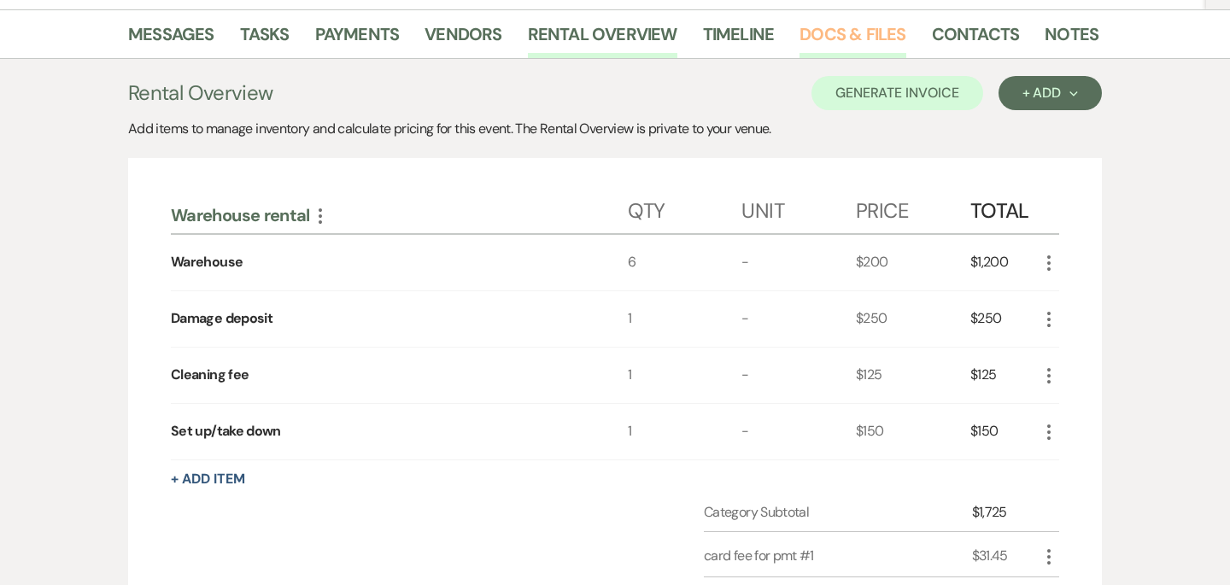
click at [870, 33] on link "Docs & Files" at bounding box center [852, 39] width 106 height 38
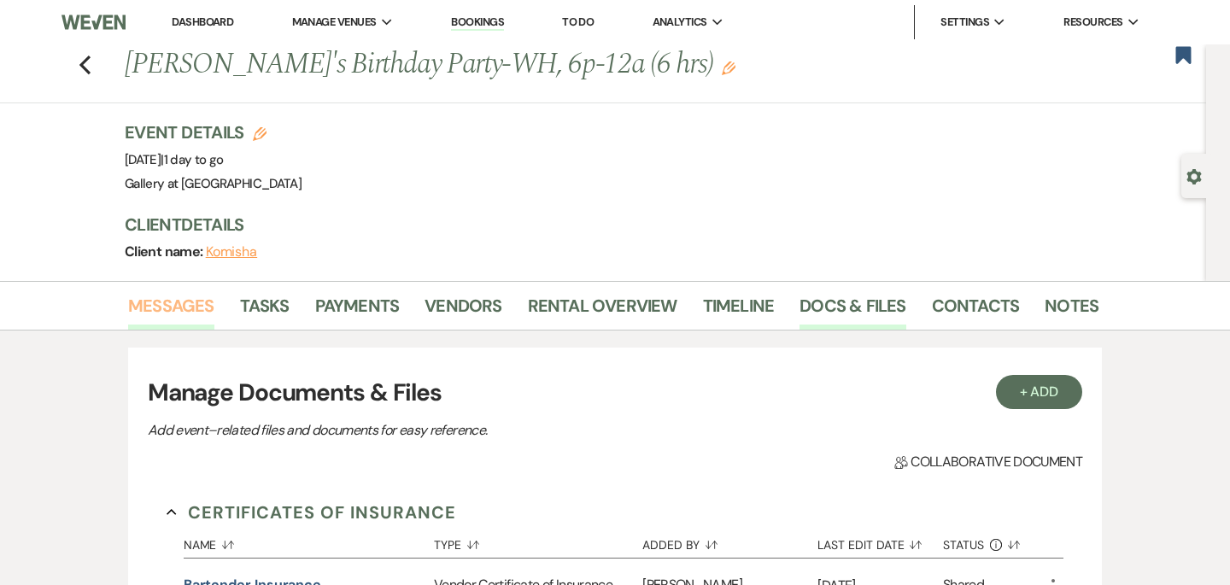
click at [198, 308] on link "Messages" at bounding box center [171, 311] width 86 height 38
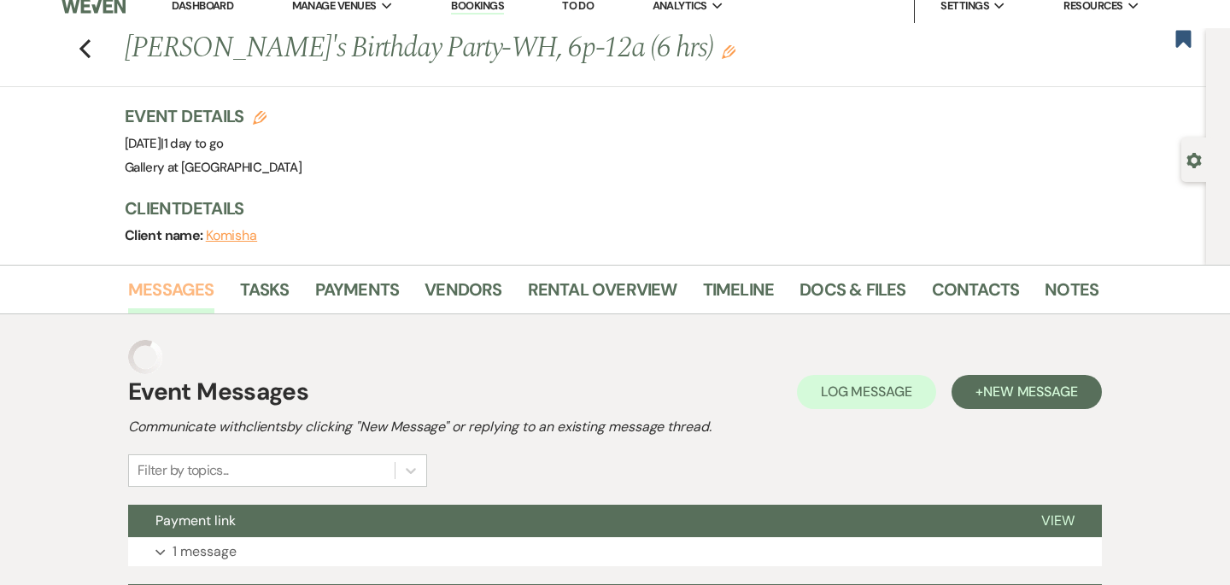
scroll to position [259, 0]
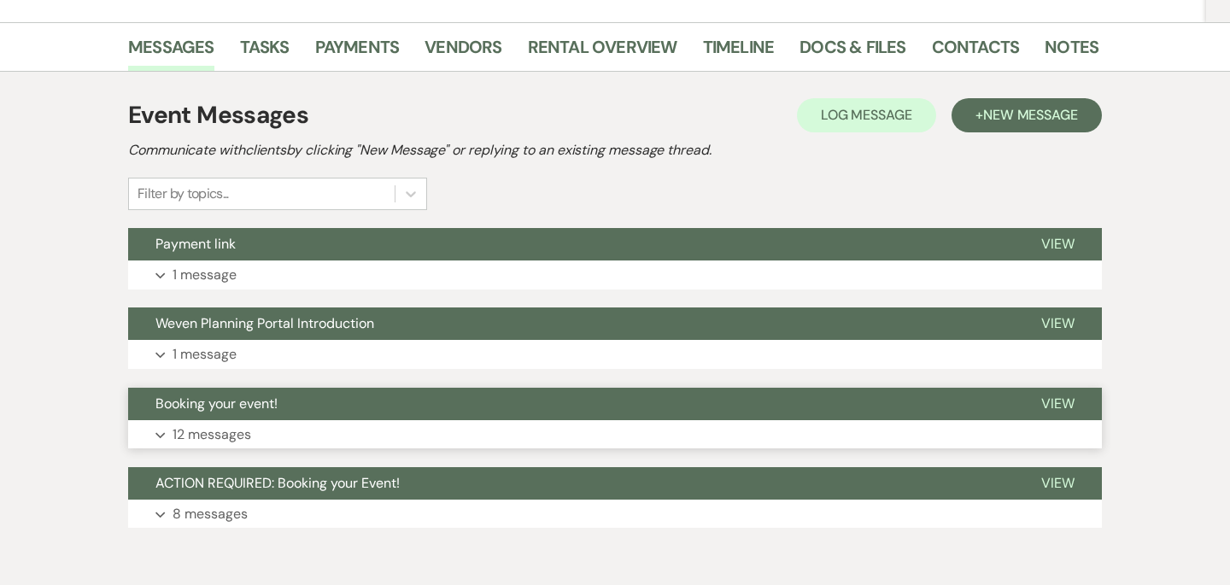
click at [434, 447] on button "Expand 12 messages" at bounding box center [615, 434] width 974 height 29
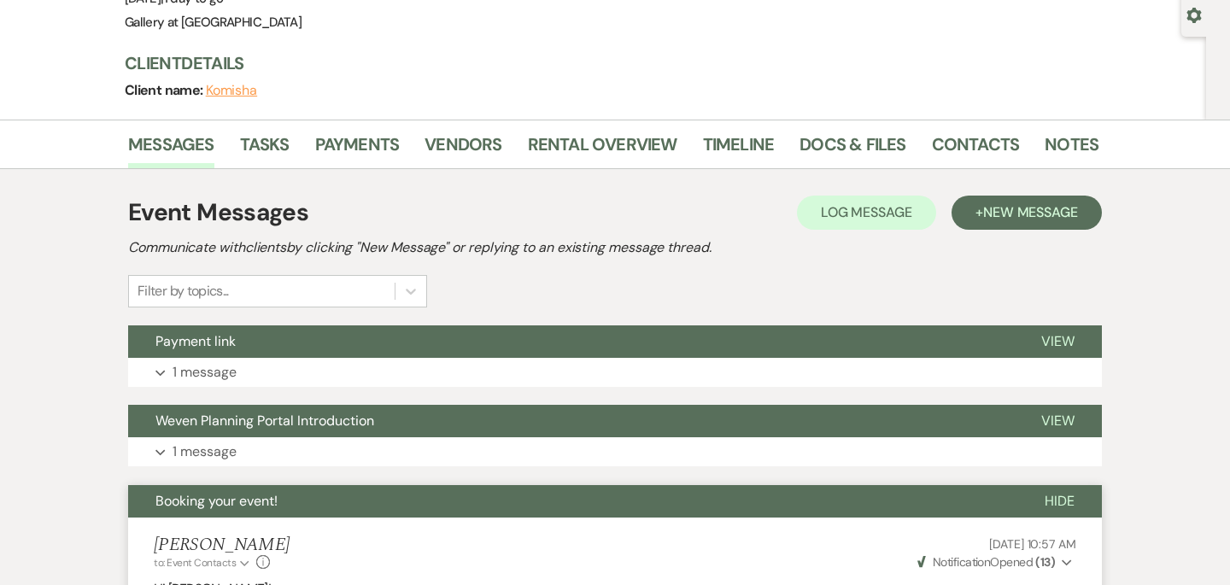
scroll to position [149, 0]
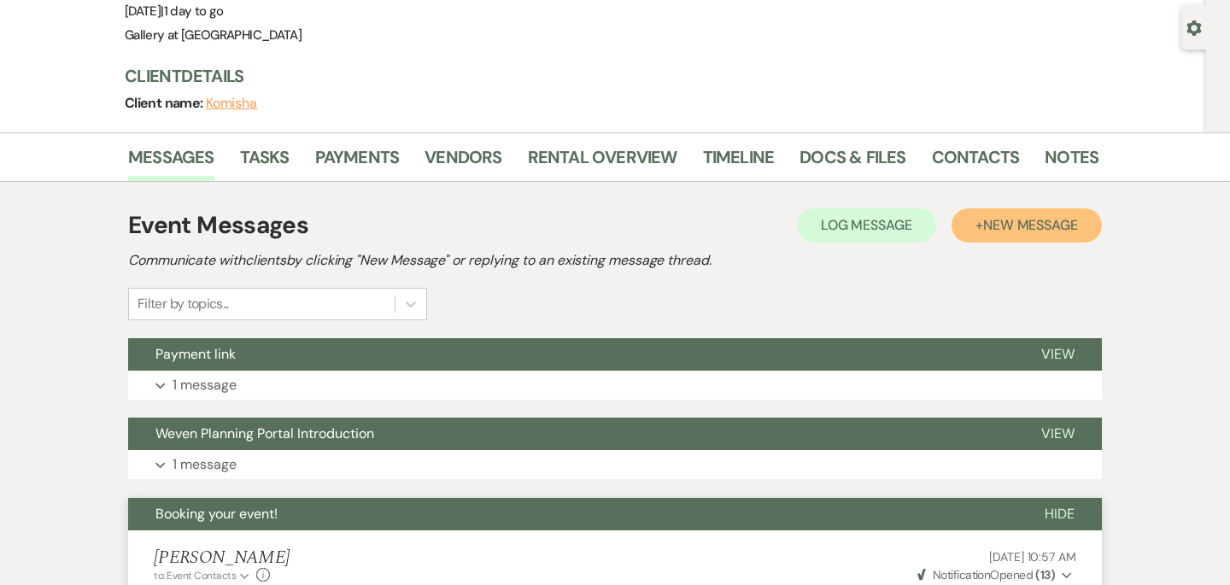
click at [988, 239] on button "+ New Message" at bounding box center [1026, 225] width 150 height 34
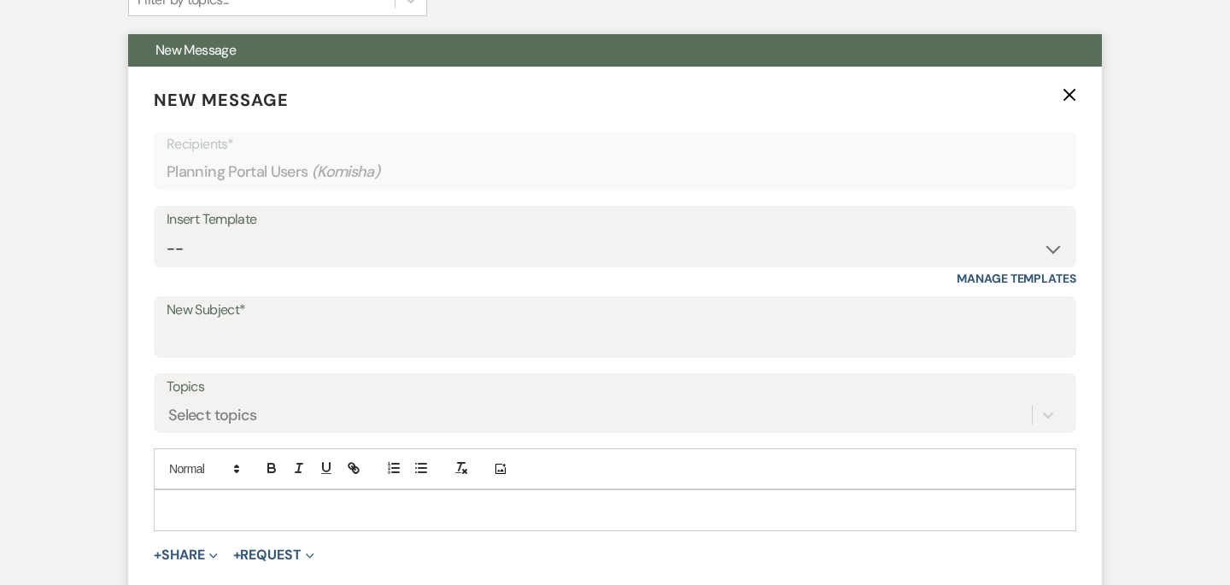
scroll to position [488, 0]
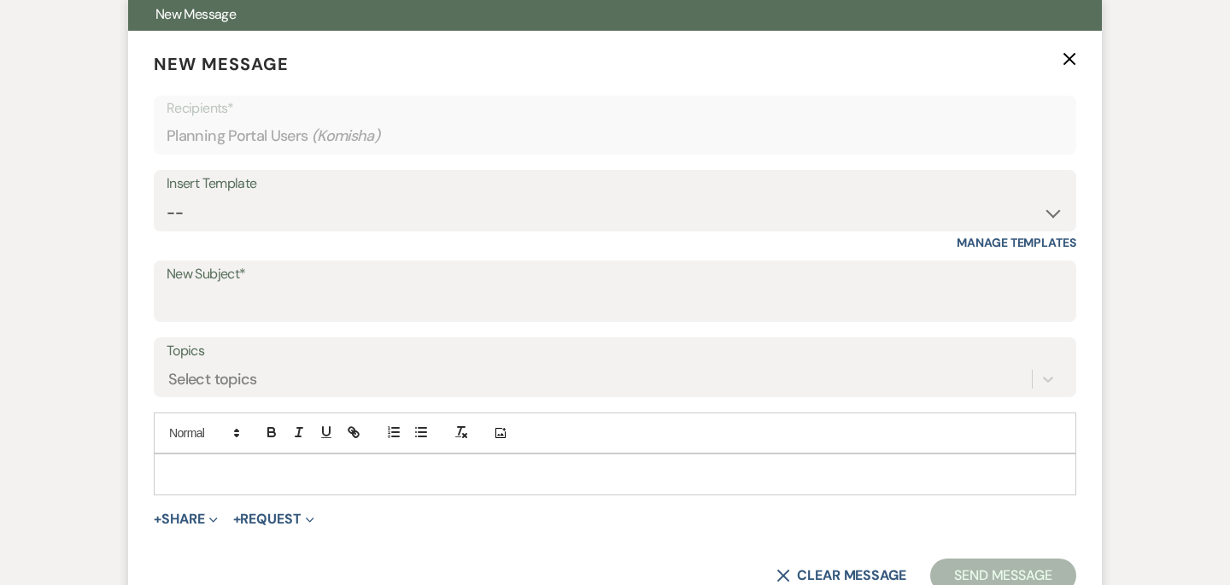
click at [518, 475] on p at bounding box center [614, 474] width 895 height 19
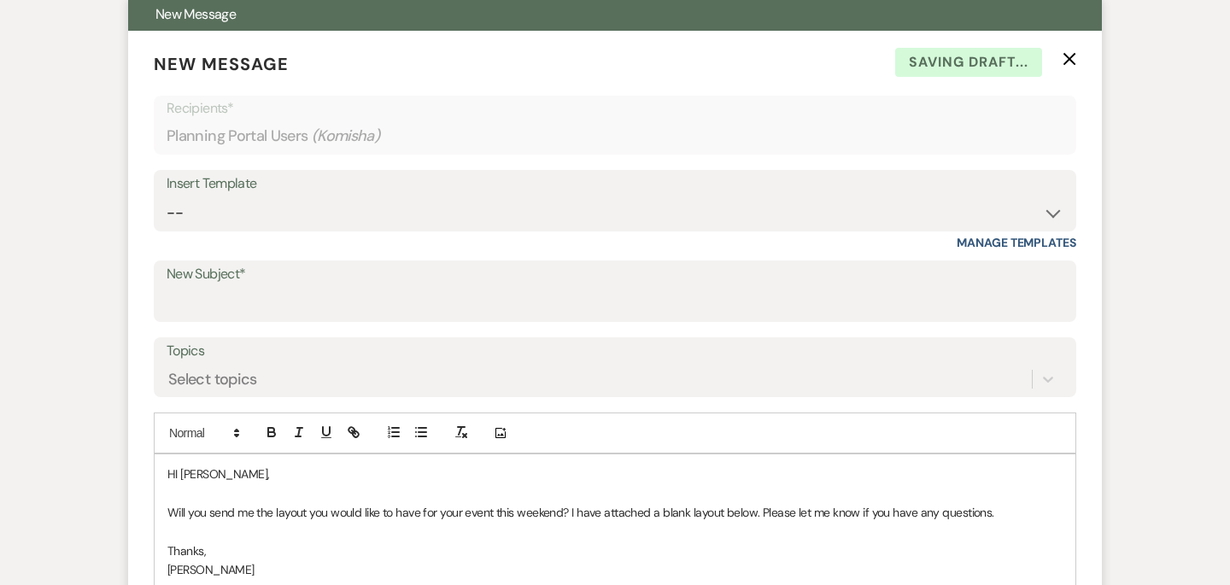
click at [176, 473] on p "HI [PERSON_NAME]," at bounding box center [614, 474] width 895 height 19
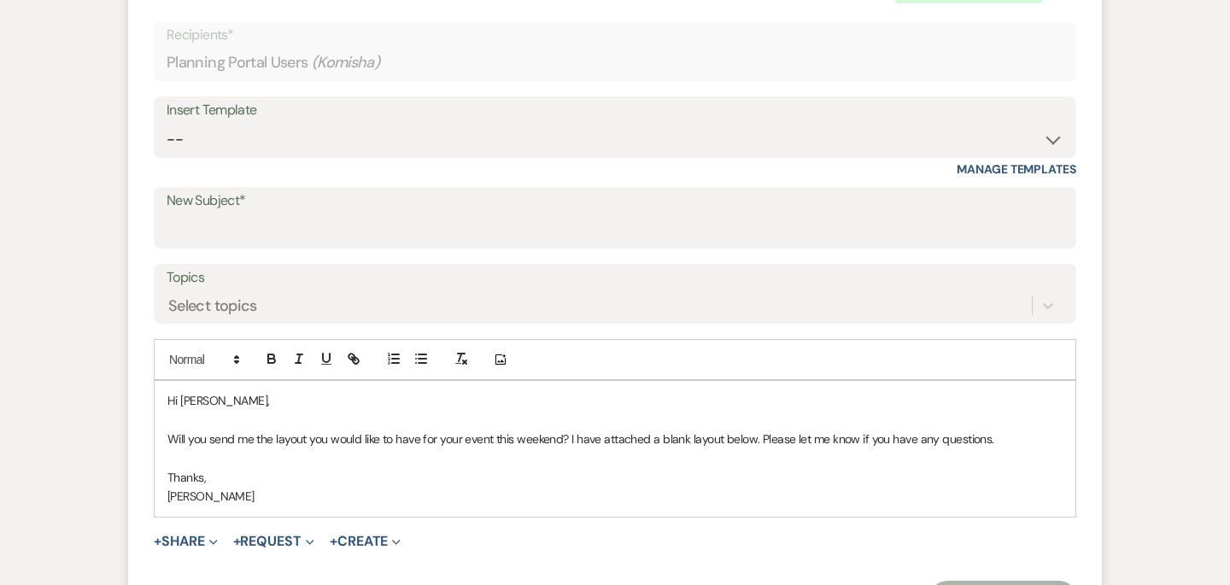
scroll to position [576, 0]
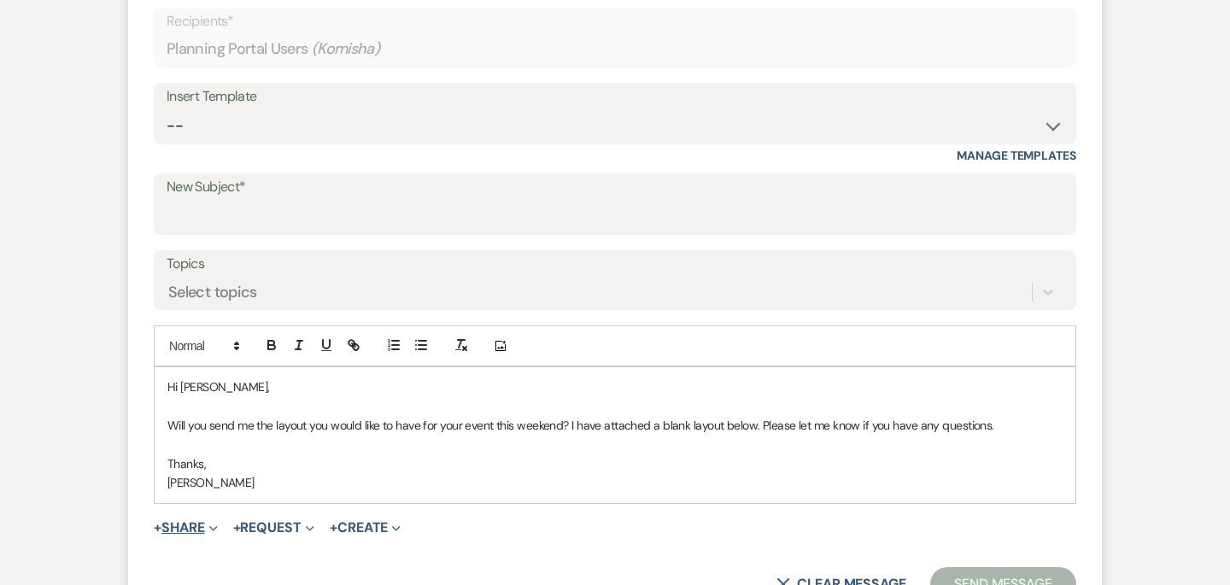
click at [195, 528] on button "+ Share Expand" at bounding box center [186, 528] width 64 height 14
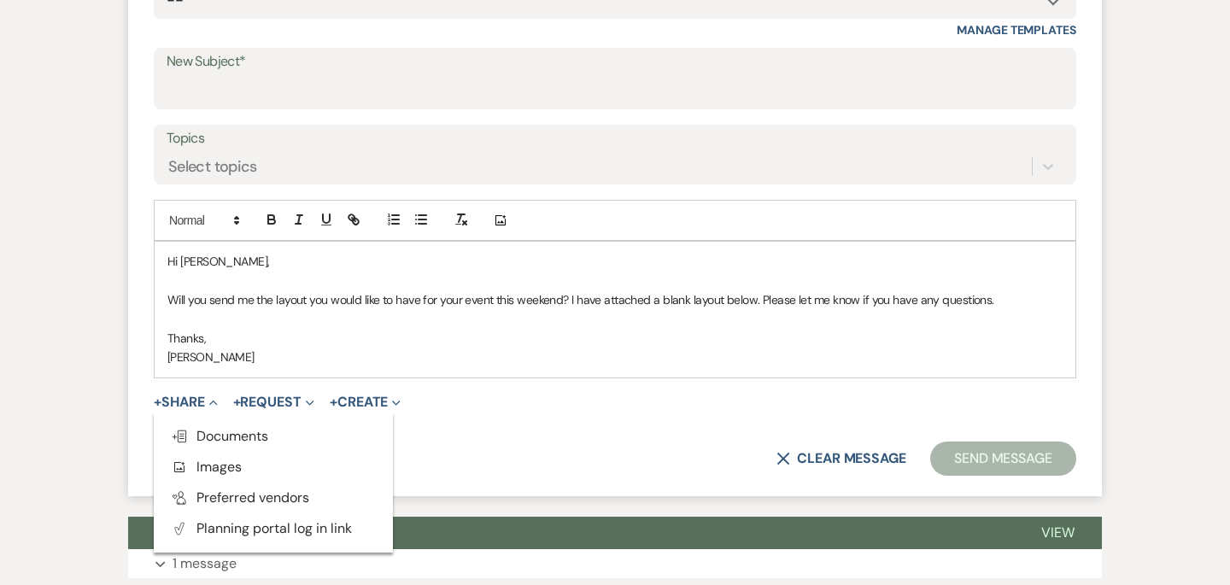
scroll to position [702, 0]
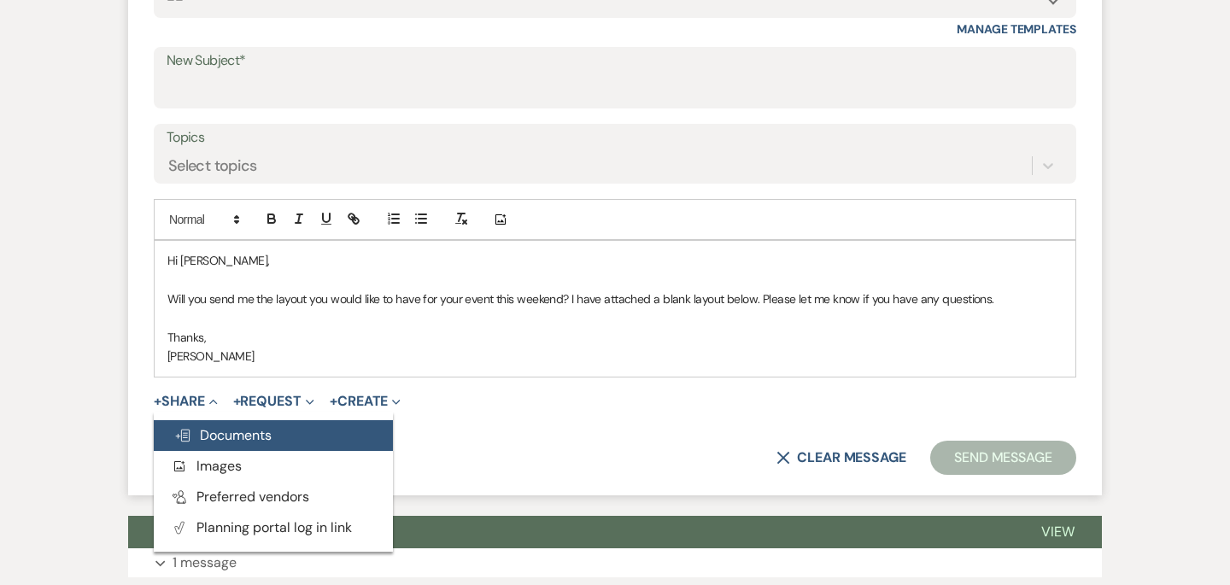
click at [251, 436] on span "Doc Upload Documents" at bounding box center [222, 435] width 97 height 18
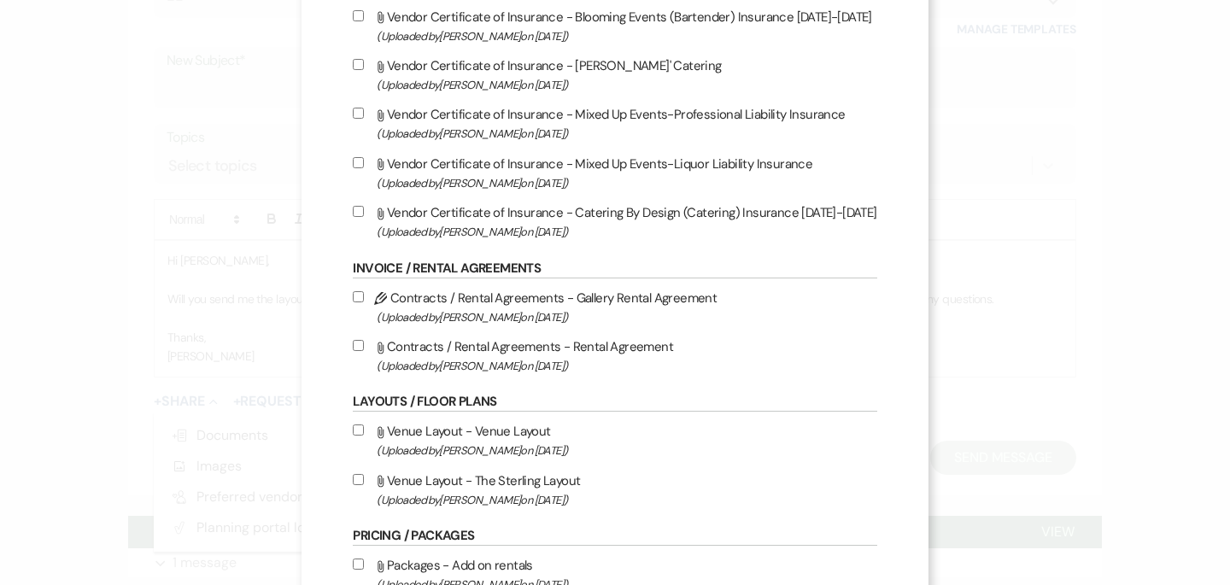
scroll to position [274, 0]
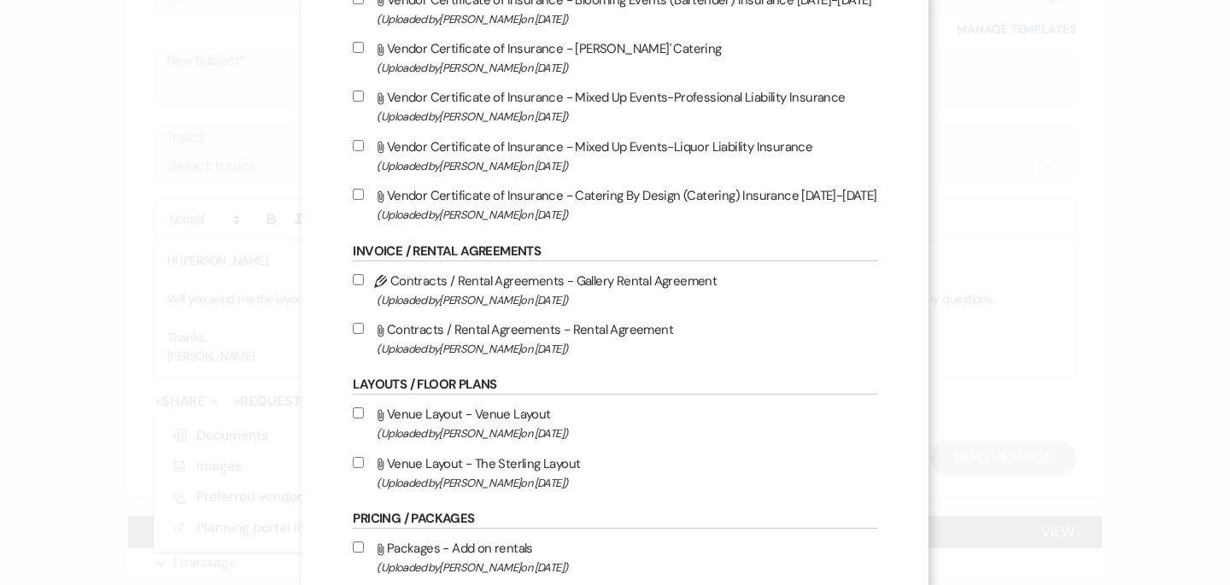
click at [353, 414] on input "Attach File Venue Layout - Venue Layout (Uploaded by [PERSON_NAME] on [DATE] )" at bounding box center [358, 412] width 11 height 11
checkbox input "true"
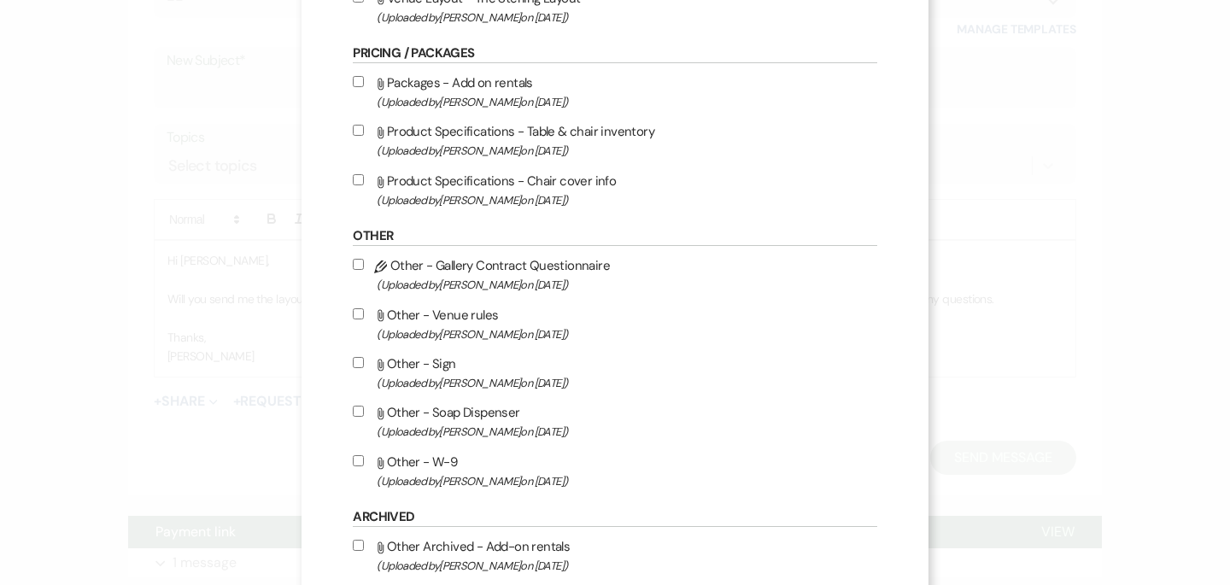
scroll to position [841, 0]
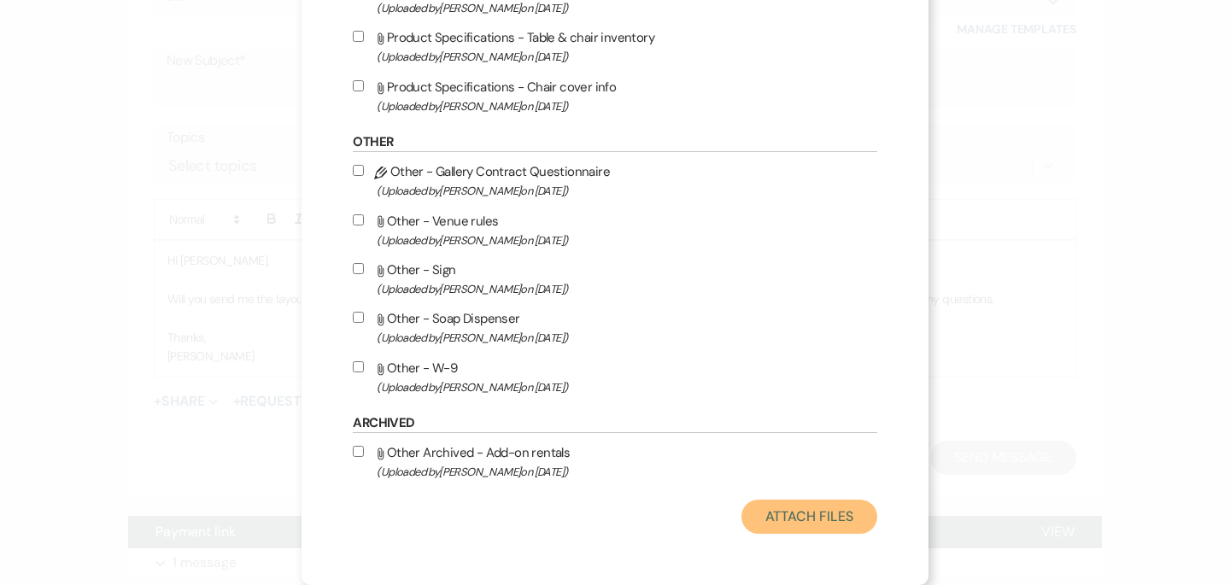
click at [815, 512] on button "Attach Files" at bounding box center [809, 517] width 136 height 34
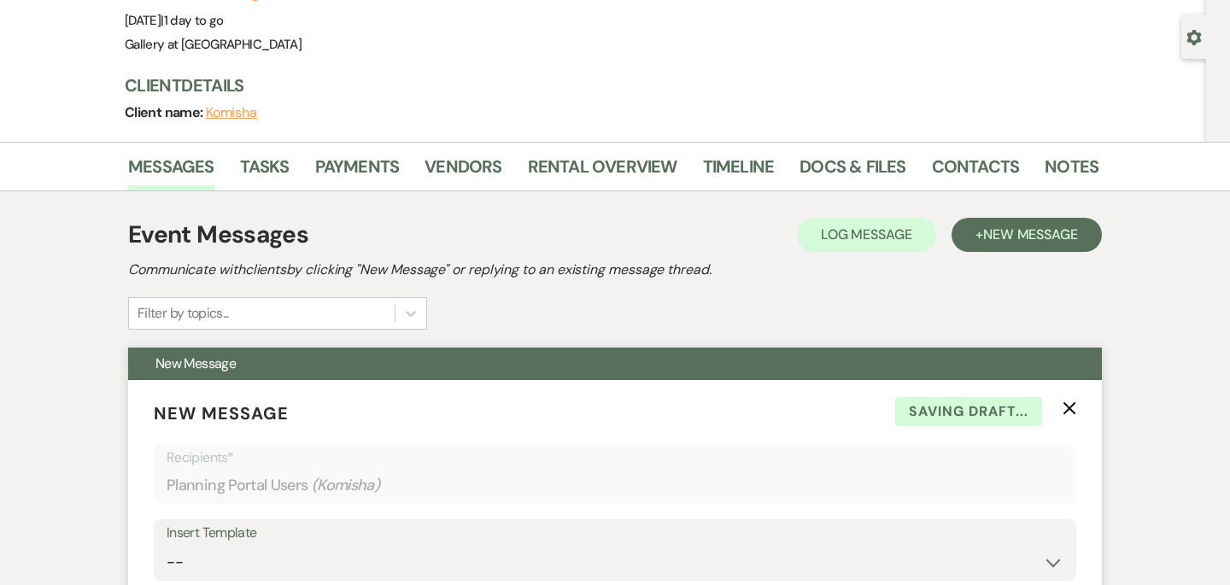
scroll to position [0, 0]
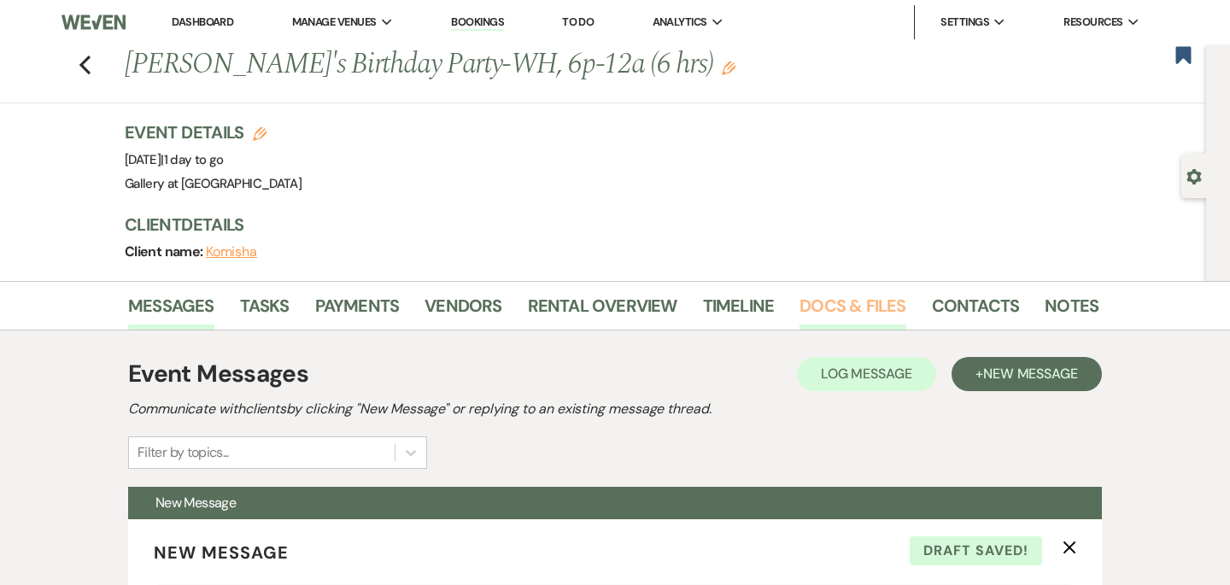
click at [822, 308] on link "Docs & Files" at bounding box center [852, 311] width 106 height 38
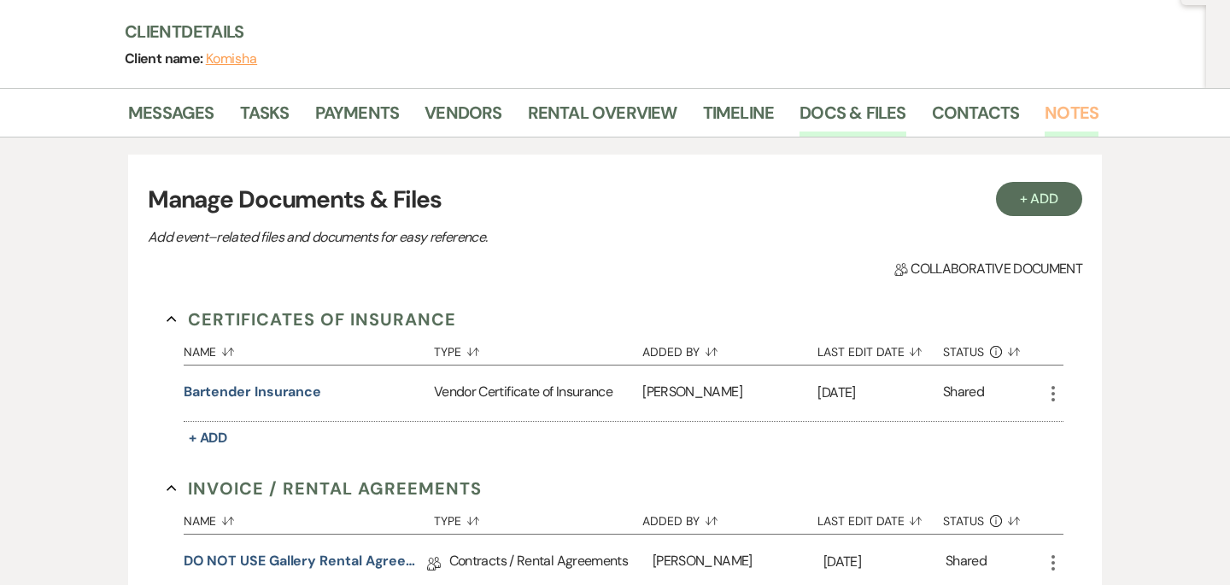
click at [1044, 110] on link "Notes" at bounding box center [1071, 118] width 54 height 38
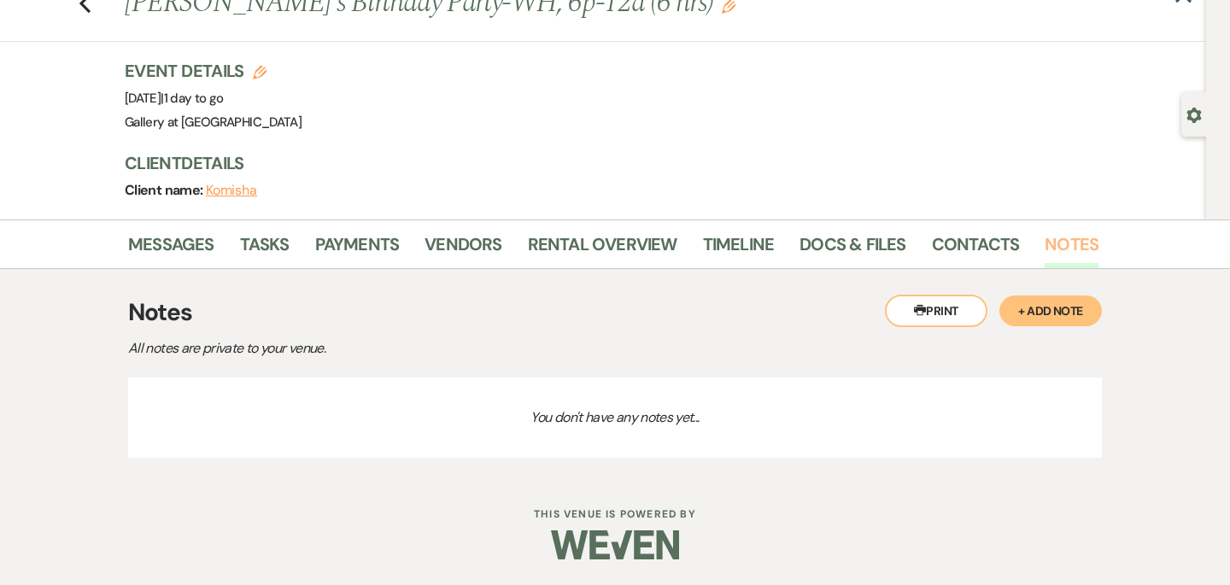
scroll to position [61, 0]
click at [813, 231] on link "Docs & Files" at bounding box center [852, 250] width 106 height 38
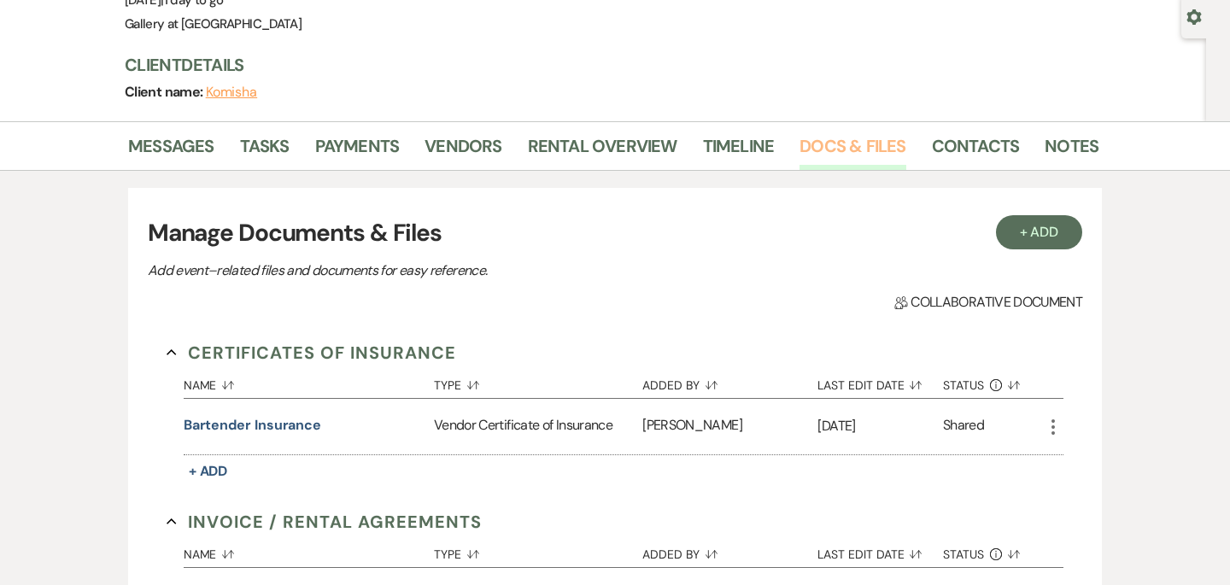
scroll to position [155, 0]
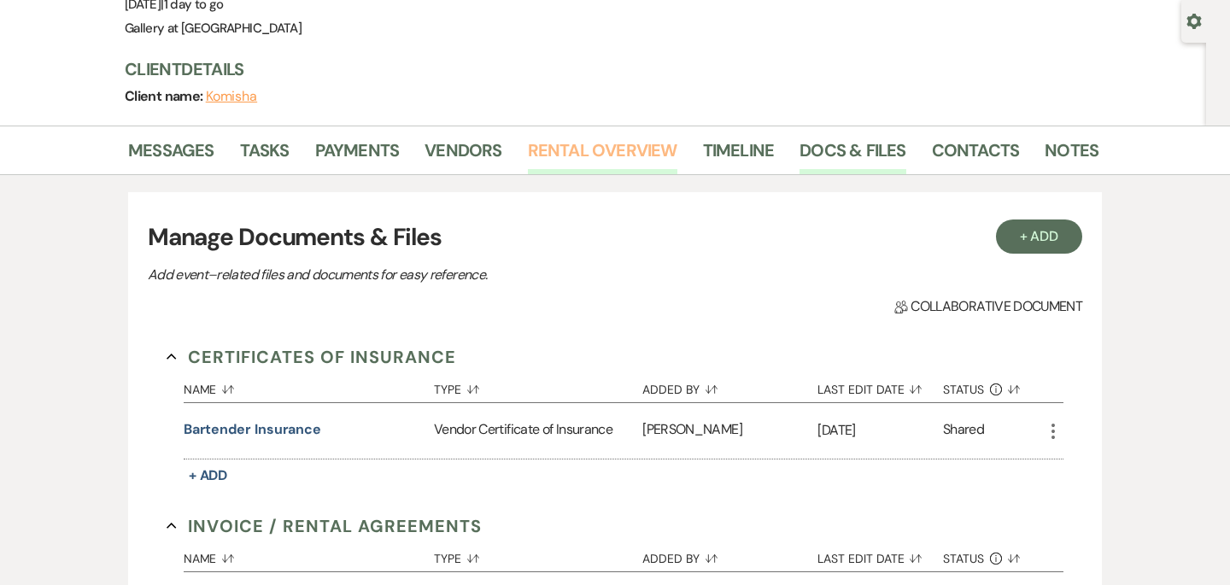
click at [576, 152] on link "Rental Overview" at bounding box center [602, 156] width 149 height 38
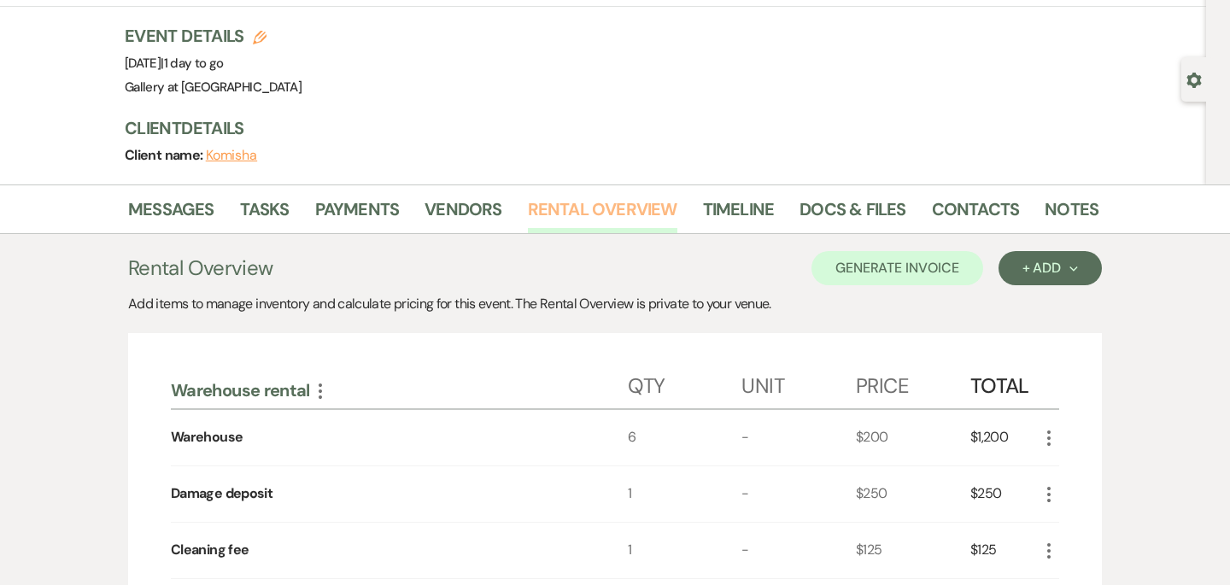
scroll to position [85, 0]
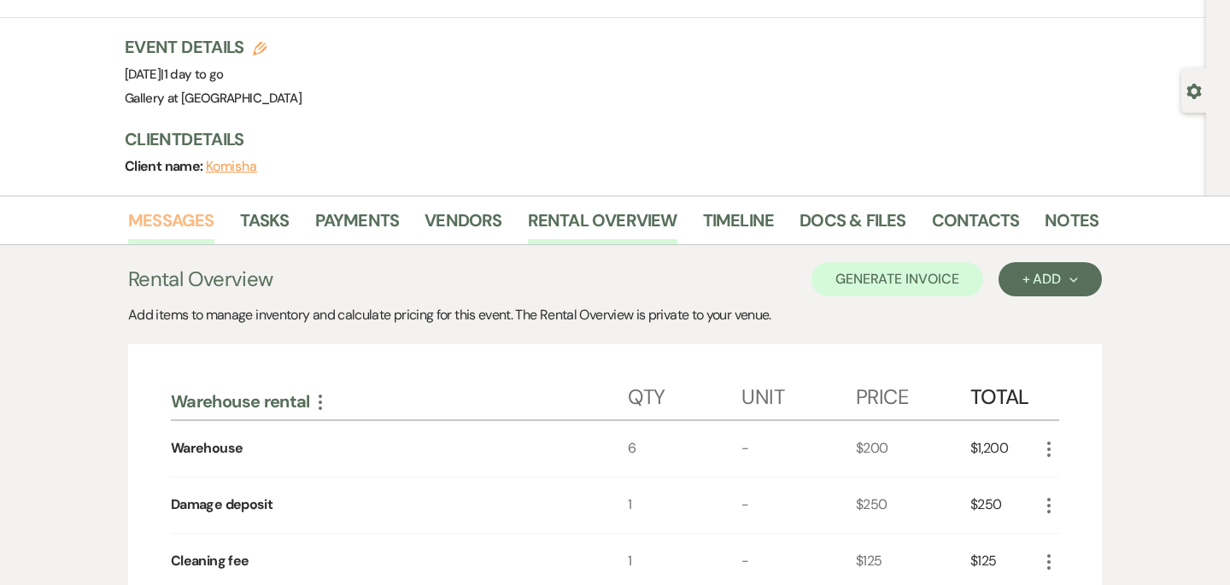
click at [176, 230] on link "Messages" at bounding box center [171, 226] width 86 height 38
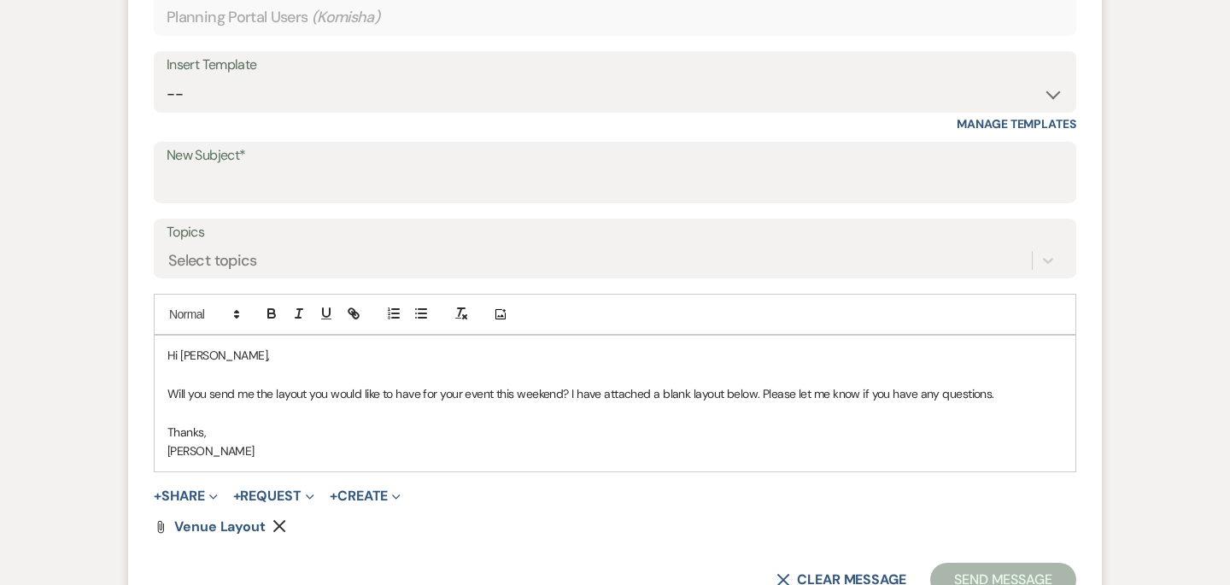
scroll to position [605, 0]
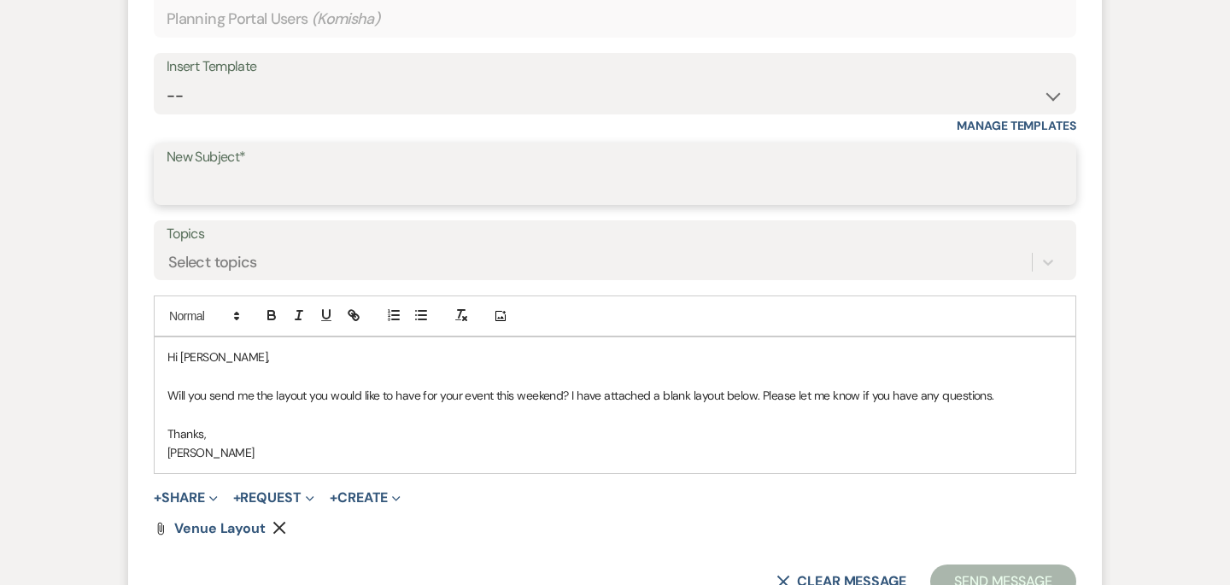
click at [451, 183] on input "New Subject*" at bounding box center [615, 186] width 897 height 33
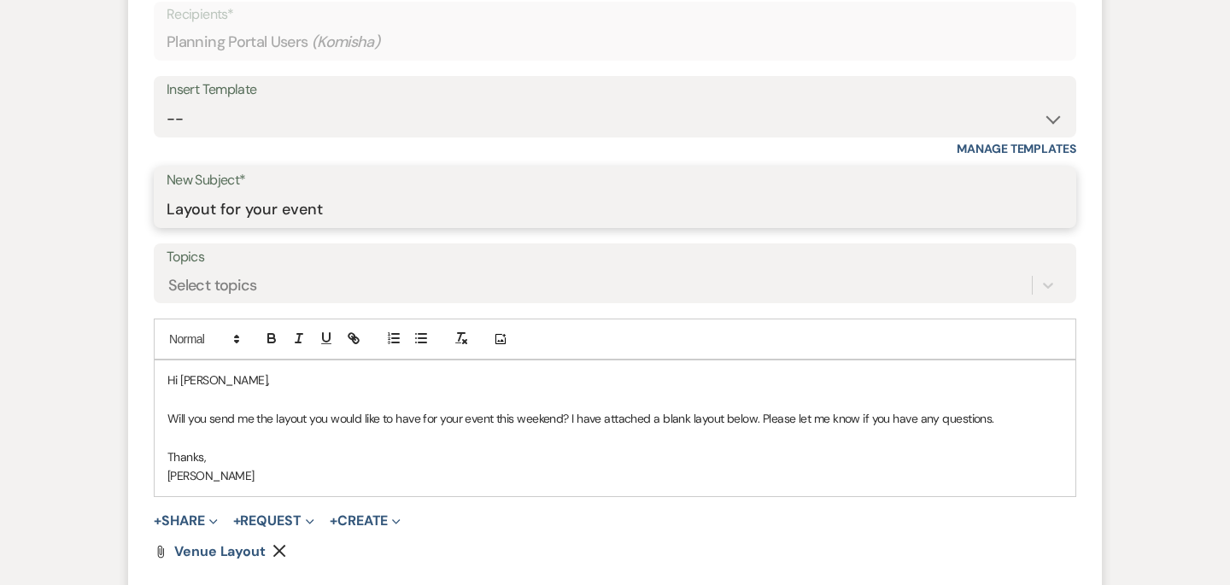
scroll to position [582, 0]
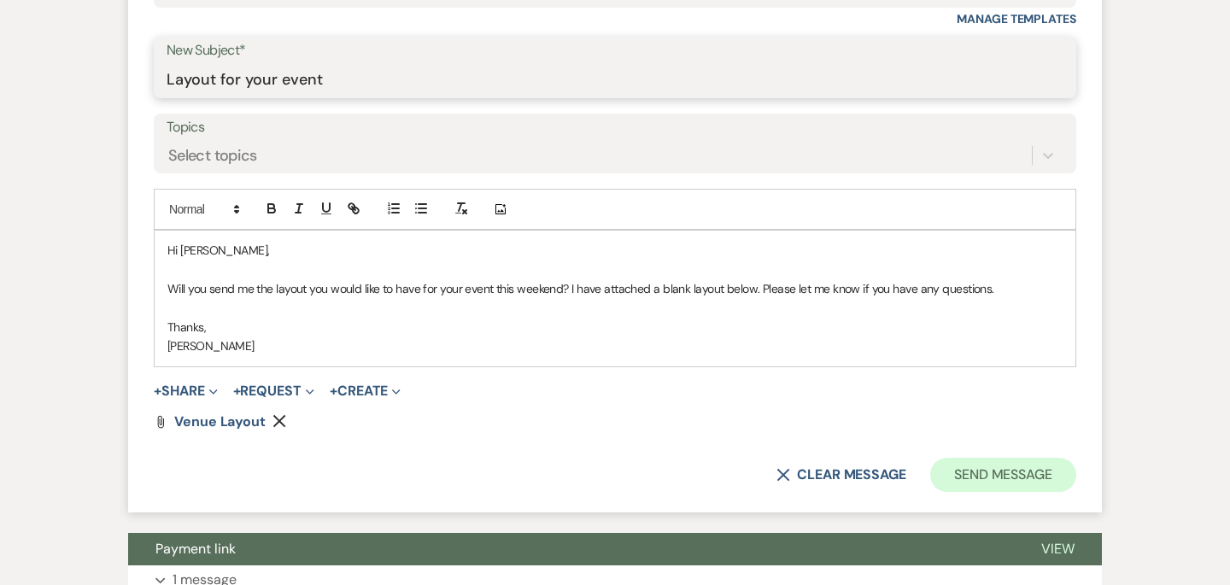
type input "Layout for your event"
click at [996, 471] on button "Send Message" at bounding box center [1003, 475] width 146 height 34
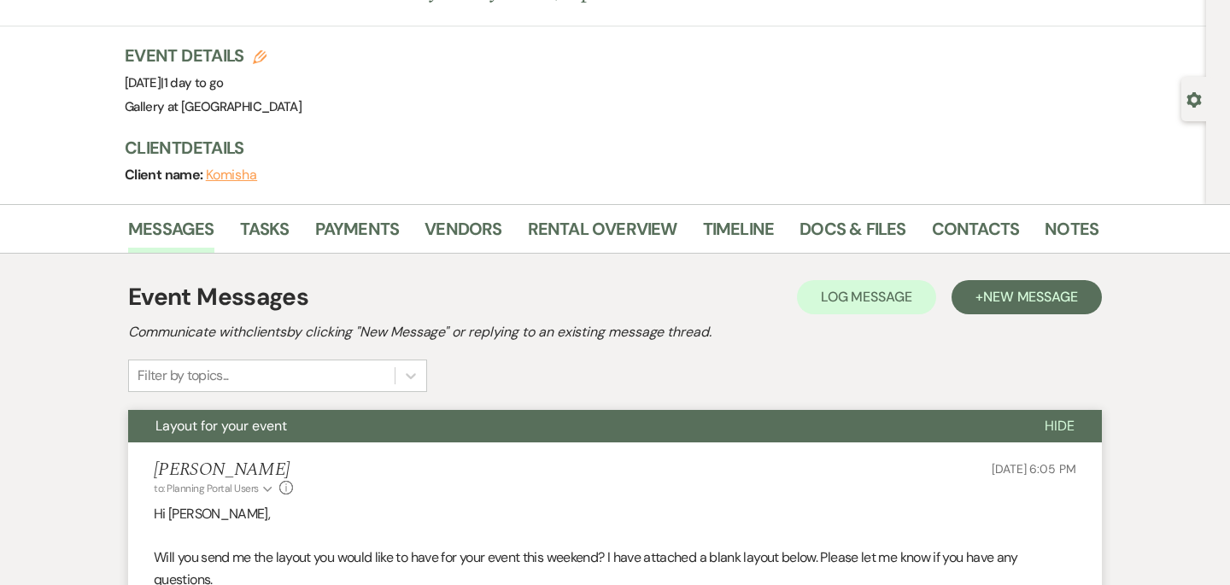
scroll to position [0, 0]
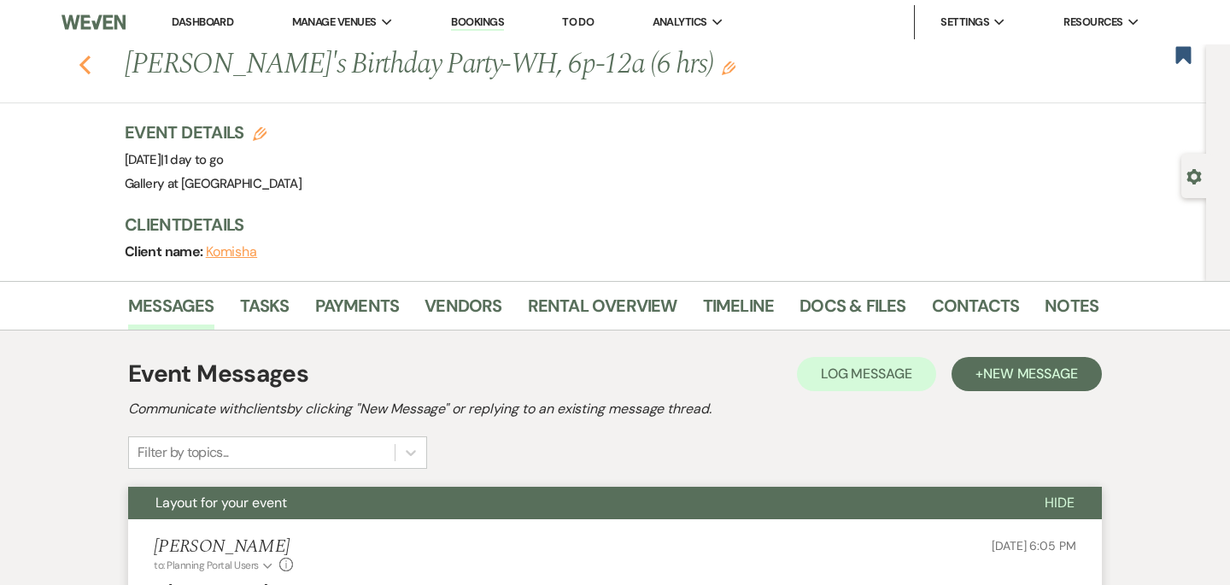
click at [82, 65] on use "button" at bounding box center [84, 65] width 11 height 19
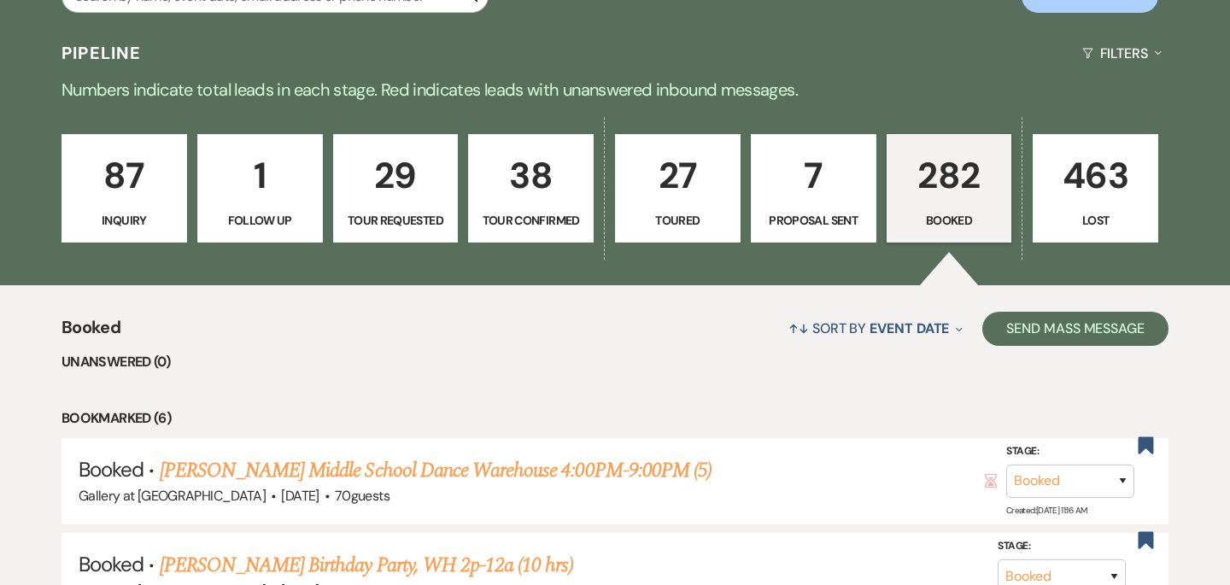
scroll to position [343, 0]
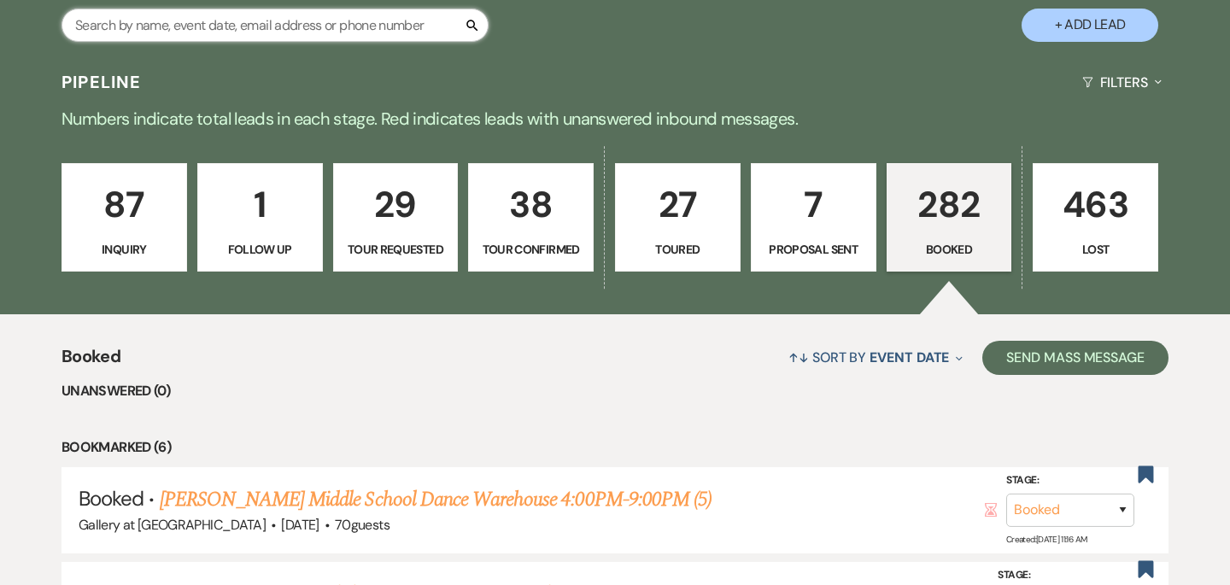
click at [251, 26] on input "text" at bounding box center [274, 25] width 427 height 33
type input "[PERSON_NAME]"
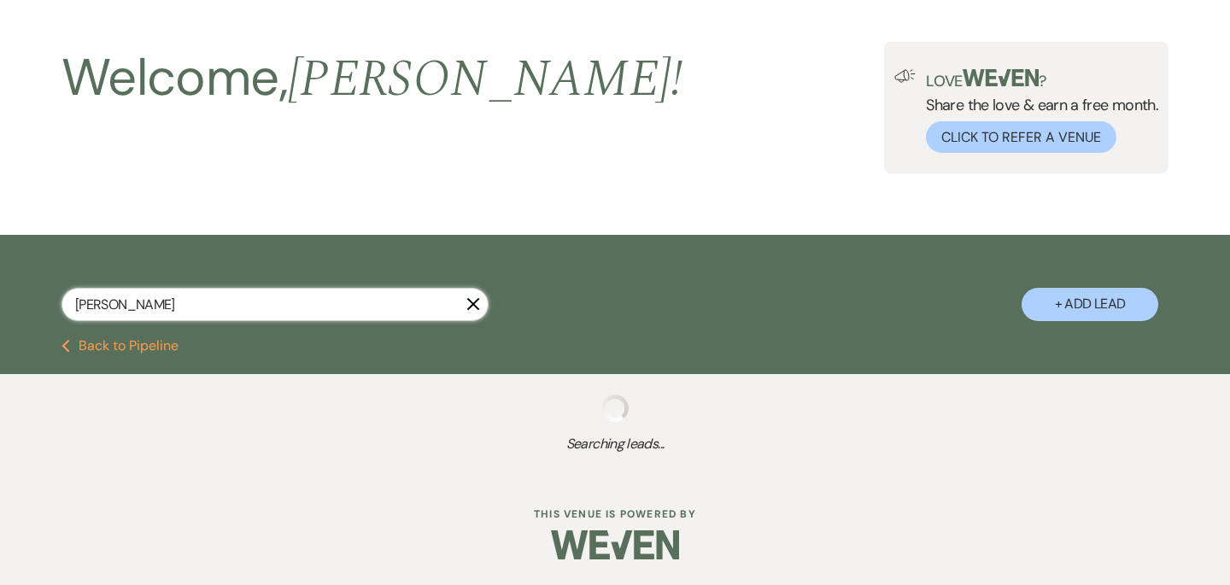
select select "6"
select select "8"
select select "5"
select select "8"
select select "5"
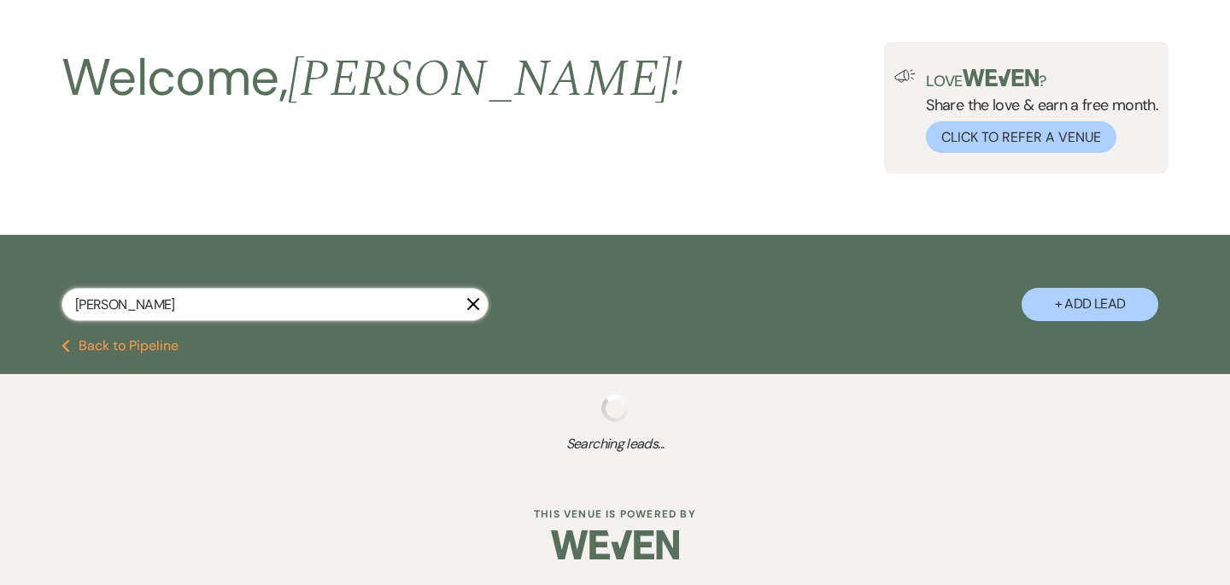
select select "8"
select select "4"
select select "8"
select select "5"
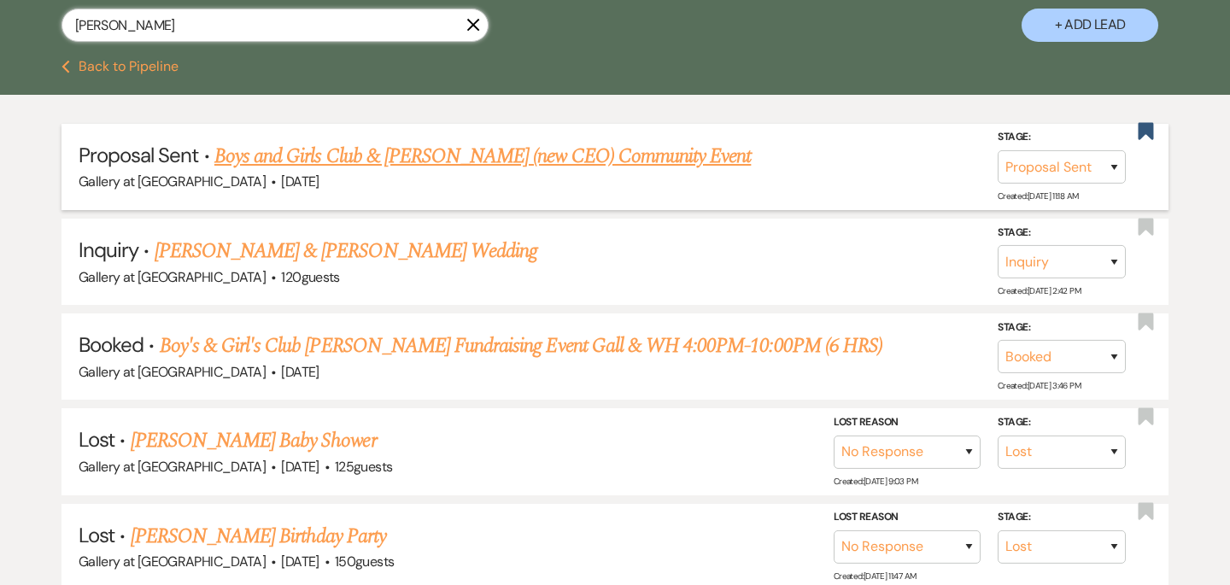
type input "[PERSON_NAME]"
click at [318, 159] on link "Boys and Girls Club & [PERSON_NAME] (new CEO) Community Event" at bounding box center [482, 156] width 536 height 31
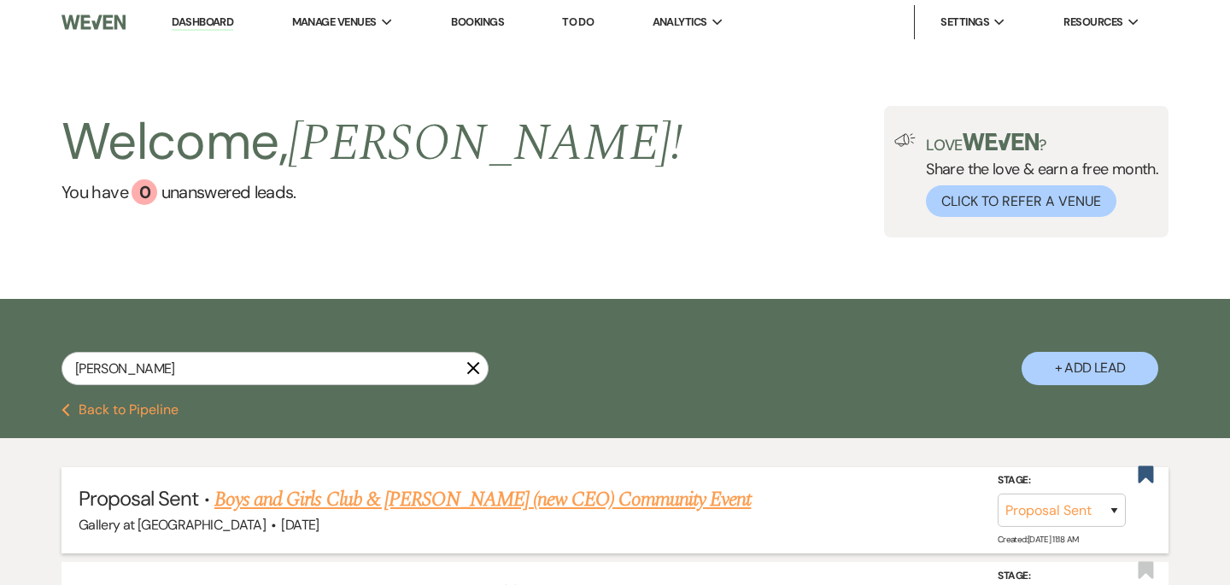
select select "6"
select select "22"
select select "7"
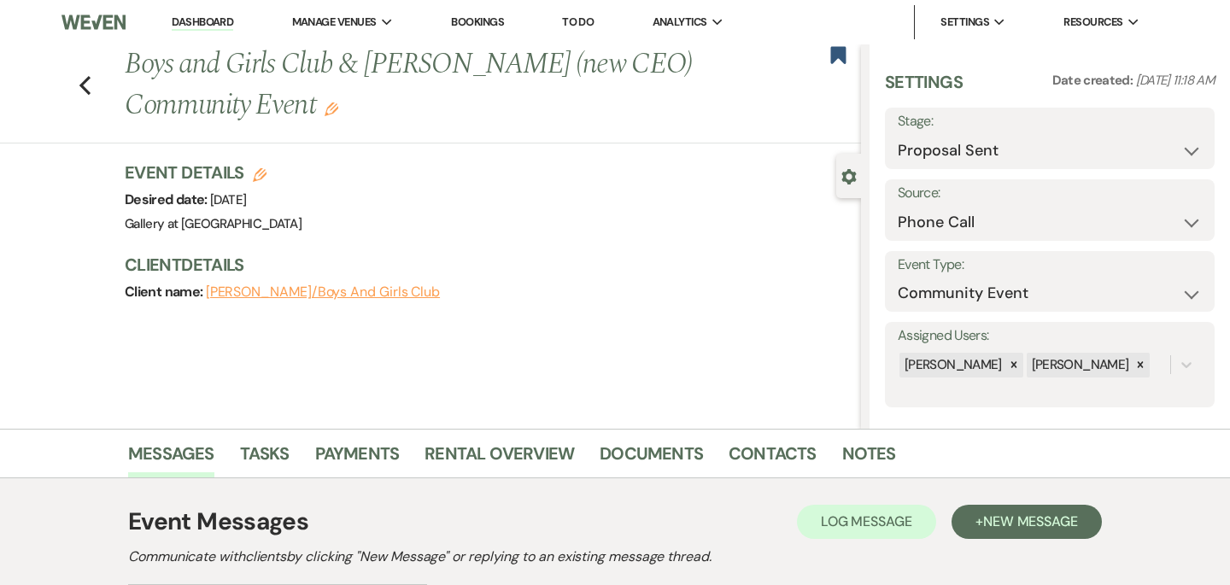
click at [778, 375] on div "Previous Boys and Girls Club & [PERSON_NAME] (new CEO) Community Event Edit Boo…" at bounding box center [430, 236] width 861 height 384
click at [620, 447] on link "Documents" at bounding box center [651, 459] width 103 height 38
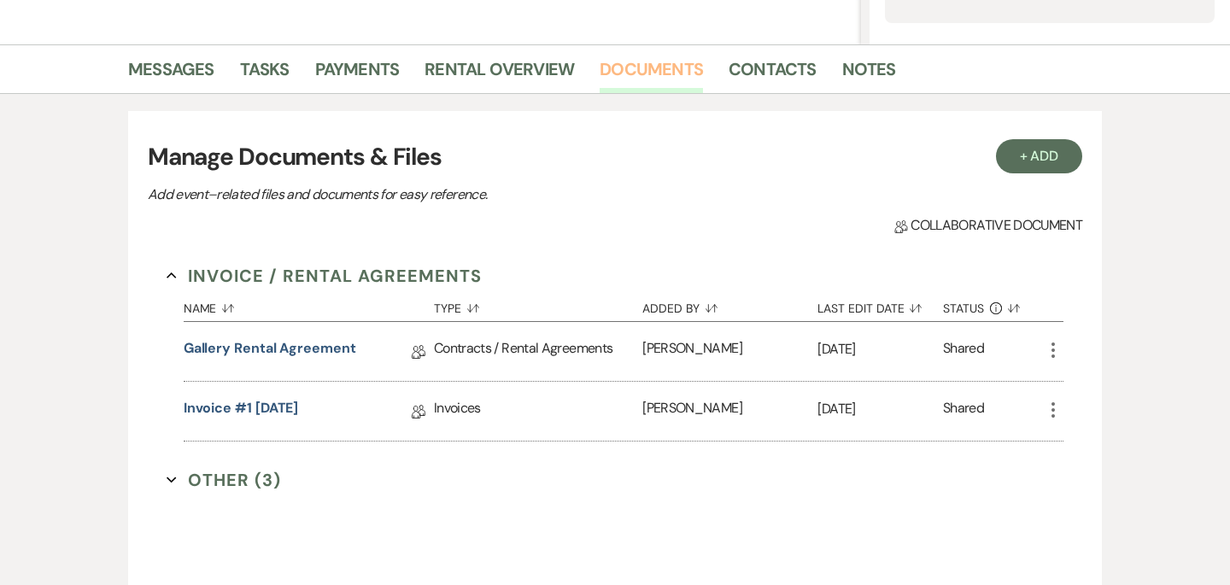
scroll to position [380, 0]
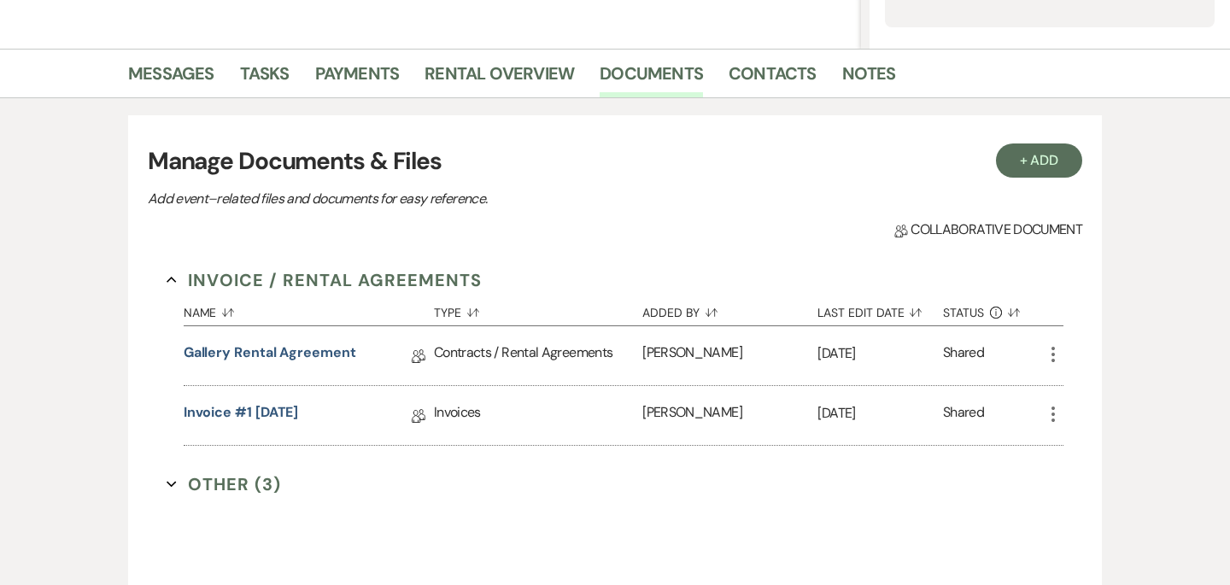
click at [222, 494] on button "Other (3) Expand" at bounding box center [224, 484] width 114 height 26
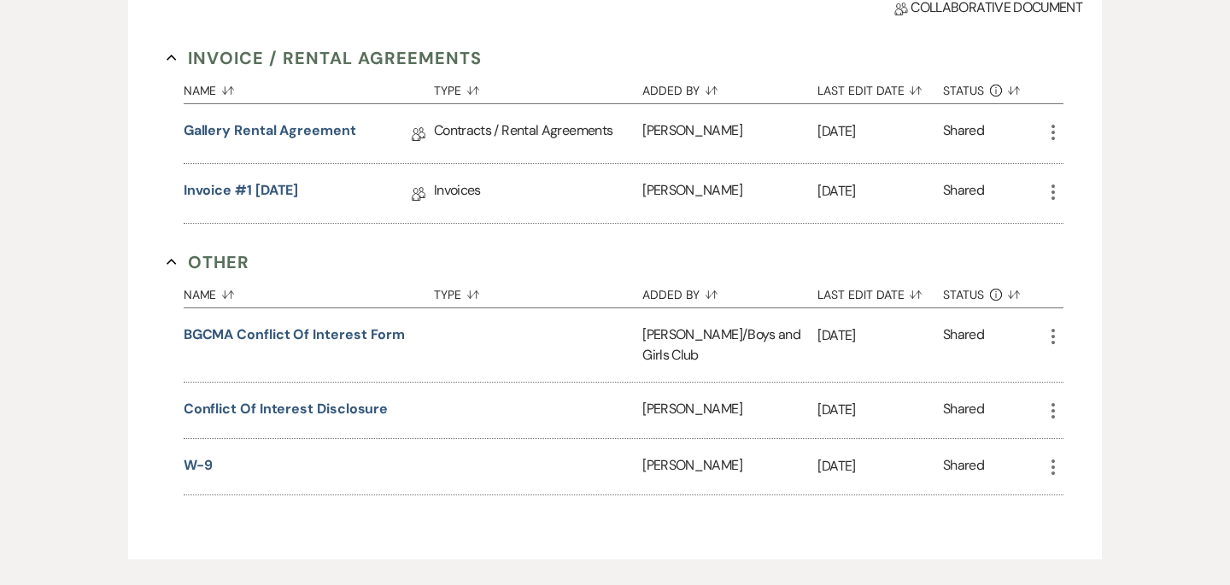
scroll to position [611, 0]
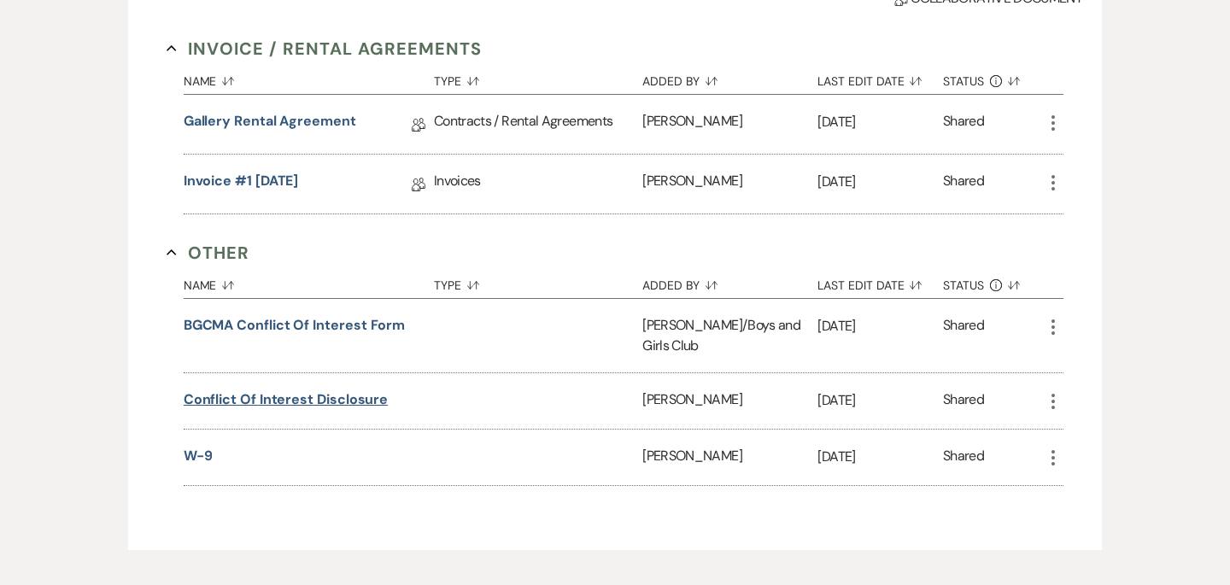
click at [298, 406] on button "Conflict of Interest Disclosure" at bounding box center [286, 399] width 205 height 20
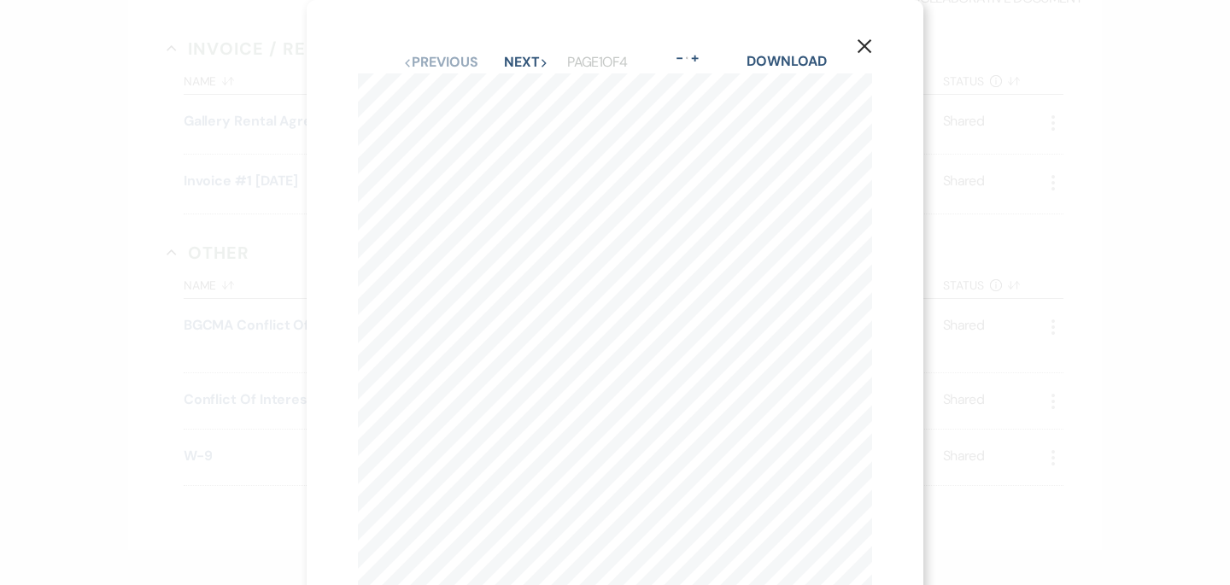
click at [874, 44] on button "X" at bounding box center [864, 46] width 26 height 30
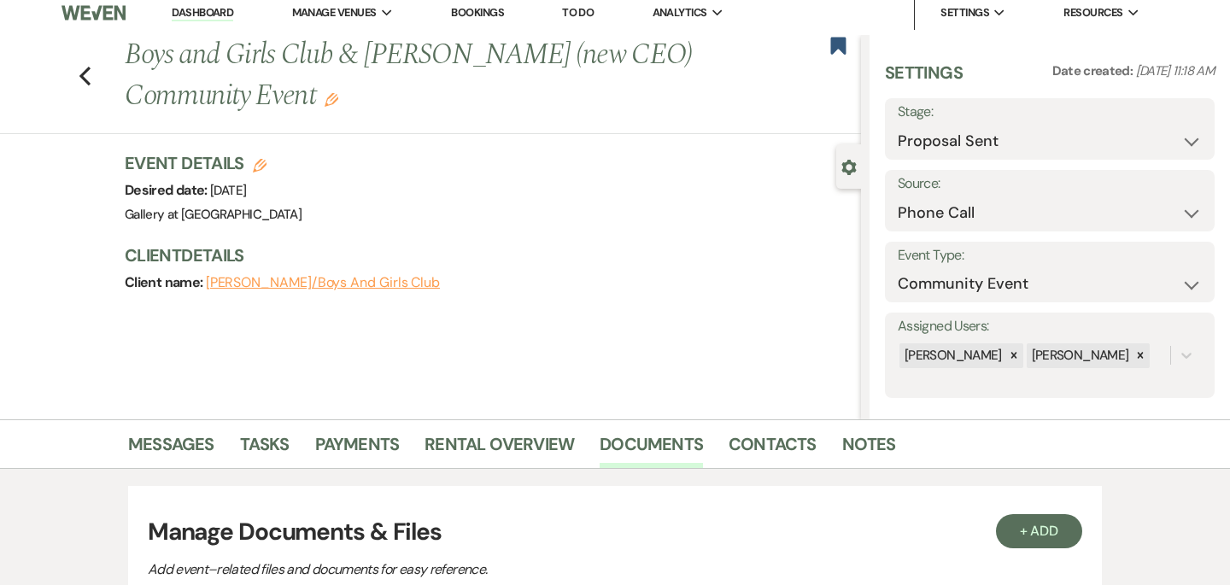
scroll to position [0, 0]
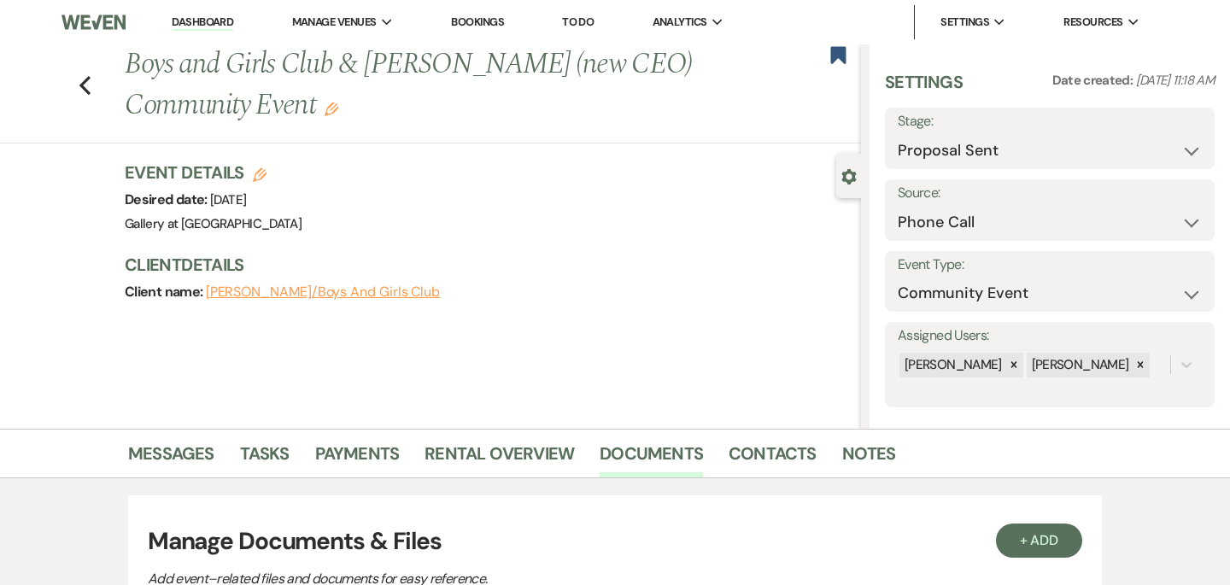
click at [78, 83] on div "Previous Boys and Girls Club & [PERSON_NAME] (new CEO) Community Event Edit Boo…" at bounding box center [425, 93] width 869 height 99
click at [85, 85] on icon "Previous" at bounding box center [85, 85] width 13 height 20
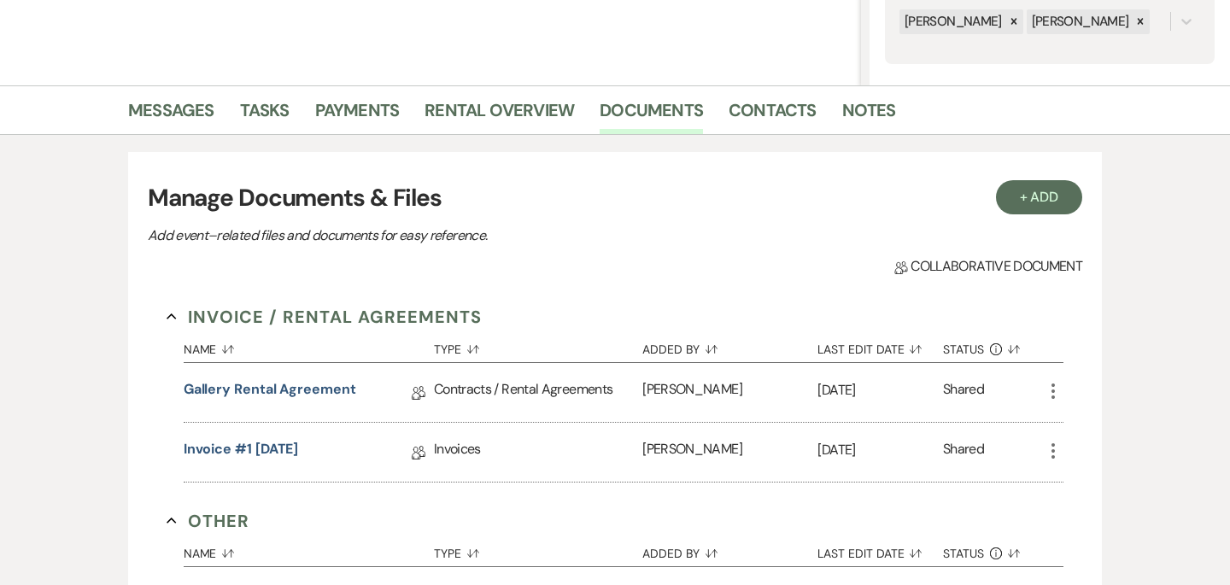
select select "6"
select select "8"
select select "5"
select select "8"
select select "5"
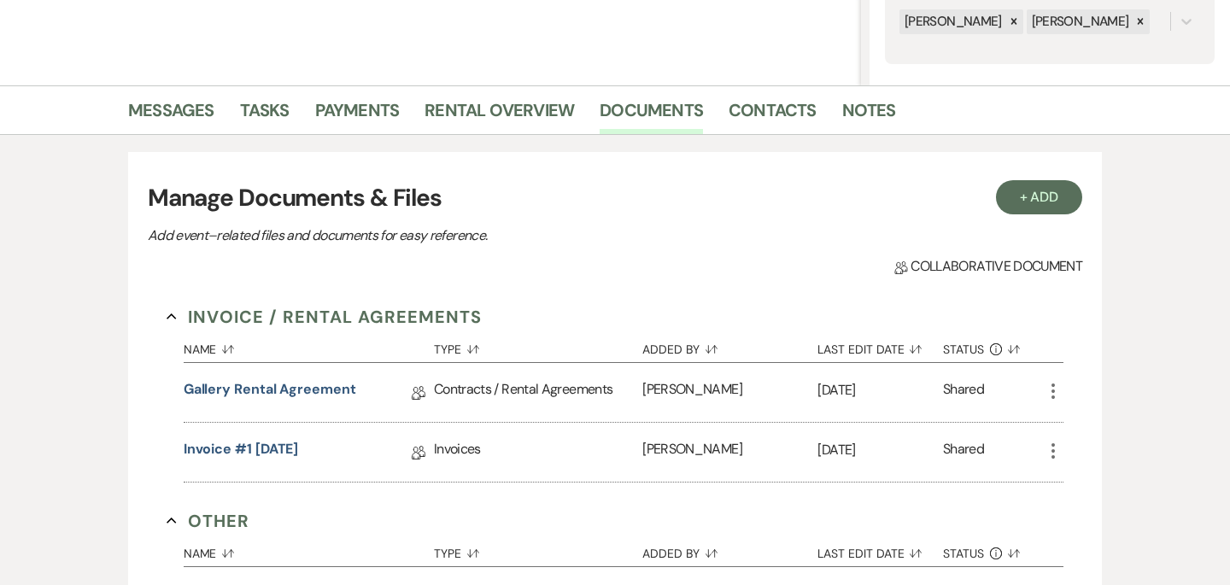
select select "8"
select select "4"
select select "8"
select select "5"
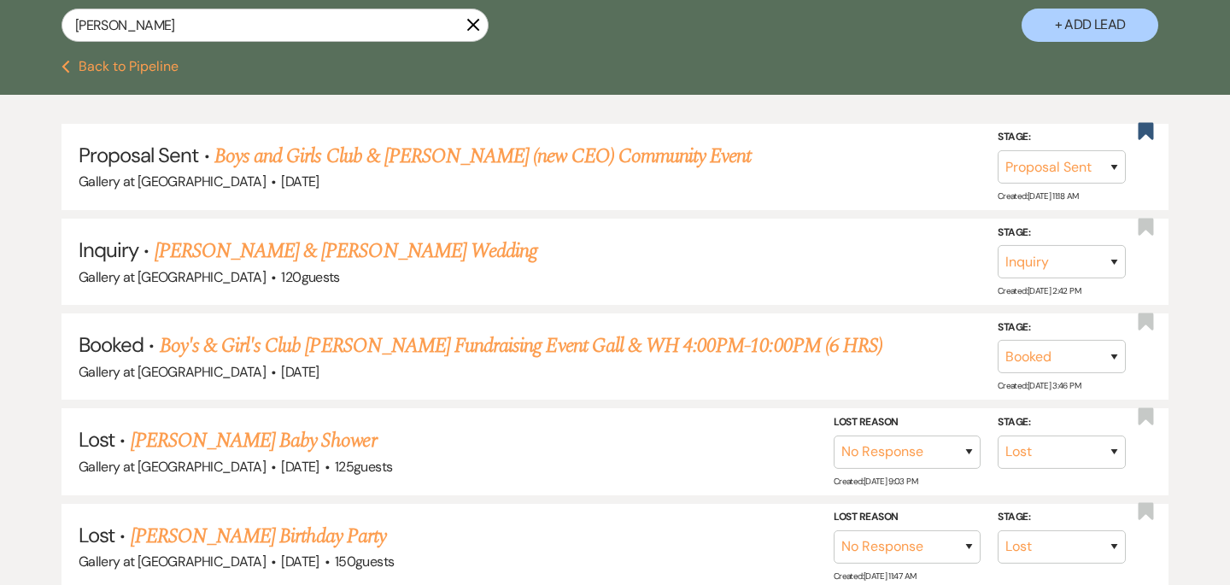
click at [475, 24] on use "button" at bounding box center [473, 25] width 13 height 13
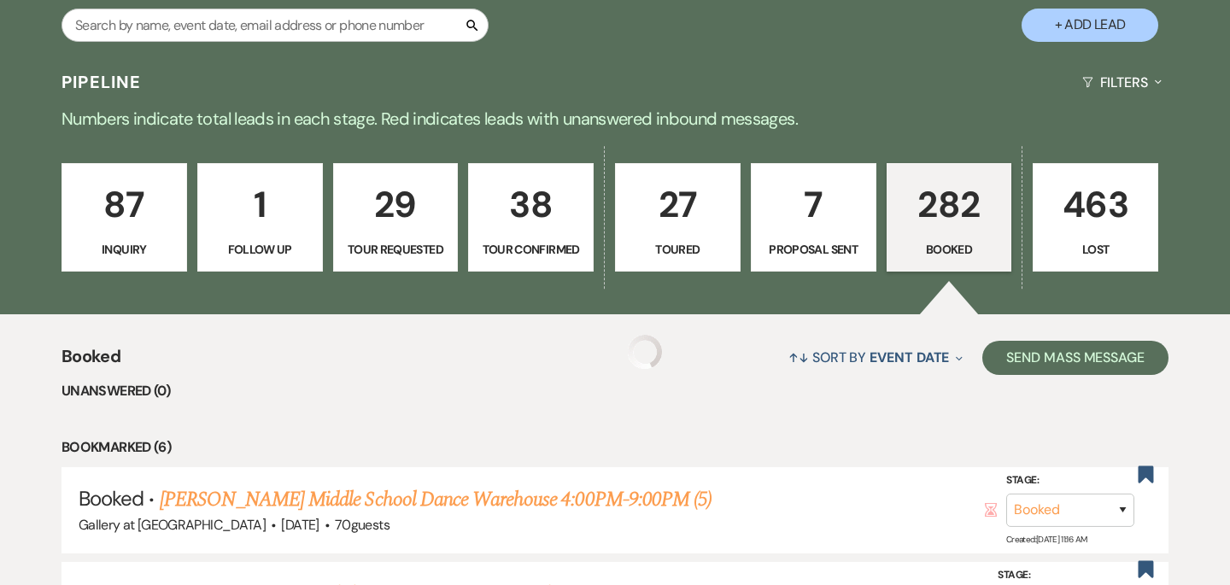
click at [474, 29] on icon "Search" at bounding box center [472, 25] width 15 height 15
